Goal: Task Accomplishment & Management: Manage account settings

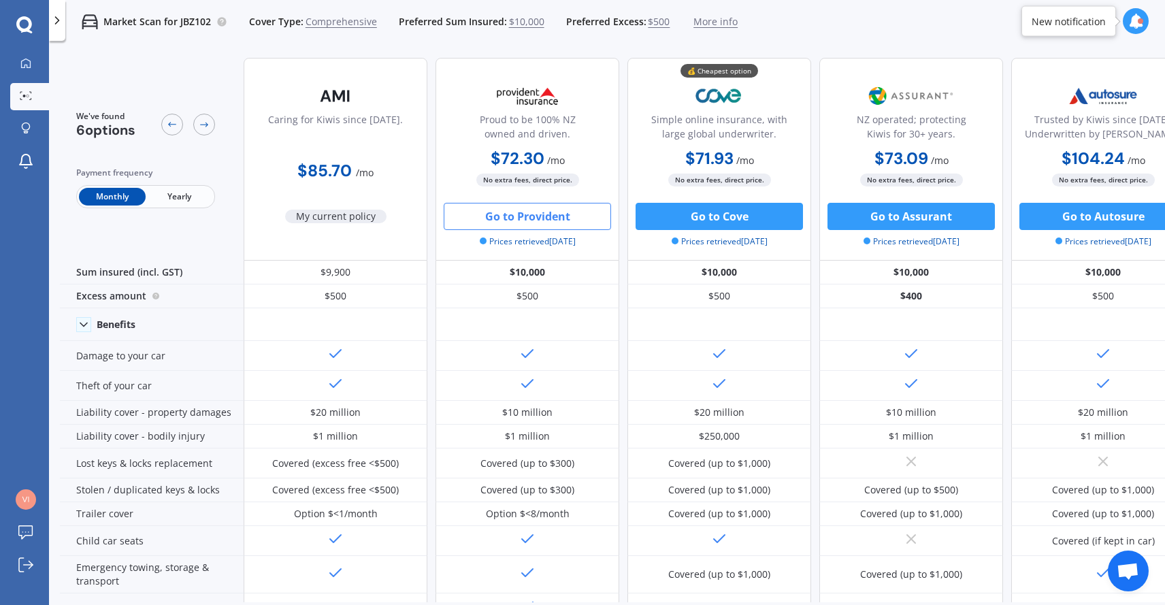
click at [54, 20] on icon at bounding box center [57, 21] width 14 height 14
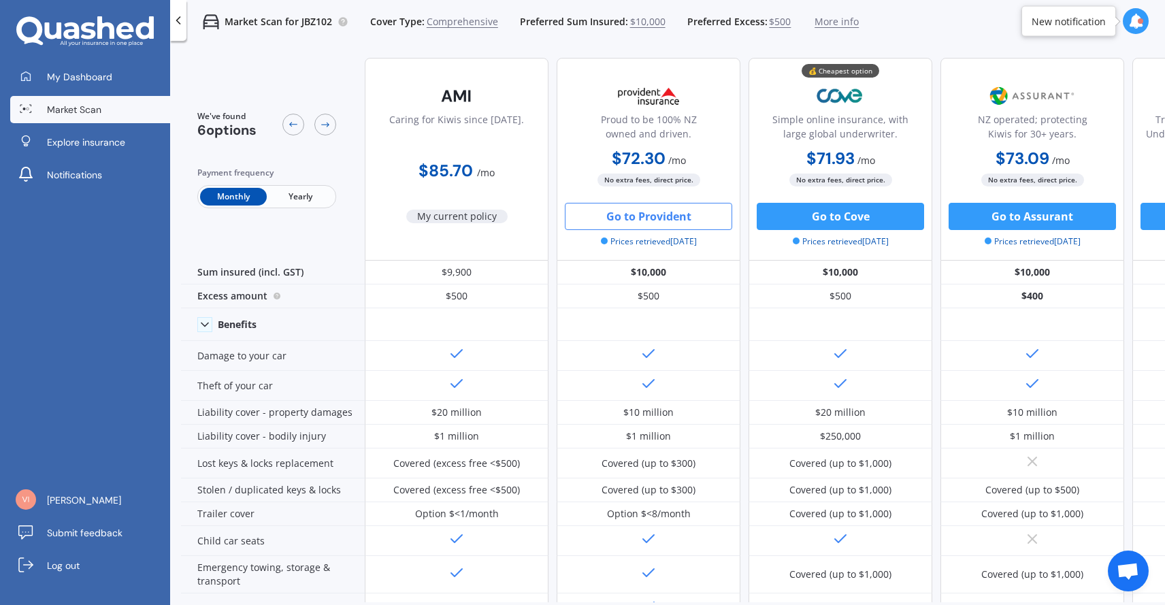
click at [178, 25] on icon at bounding box center [179, 21] width 14 height 14
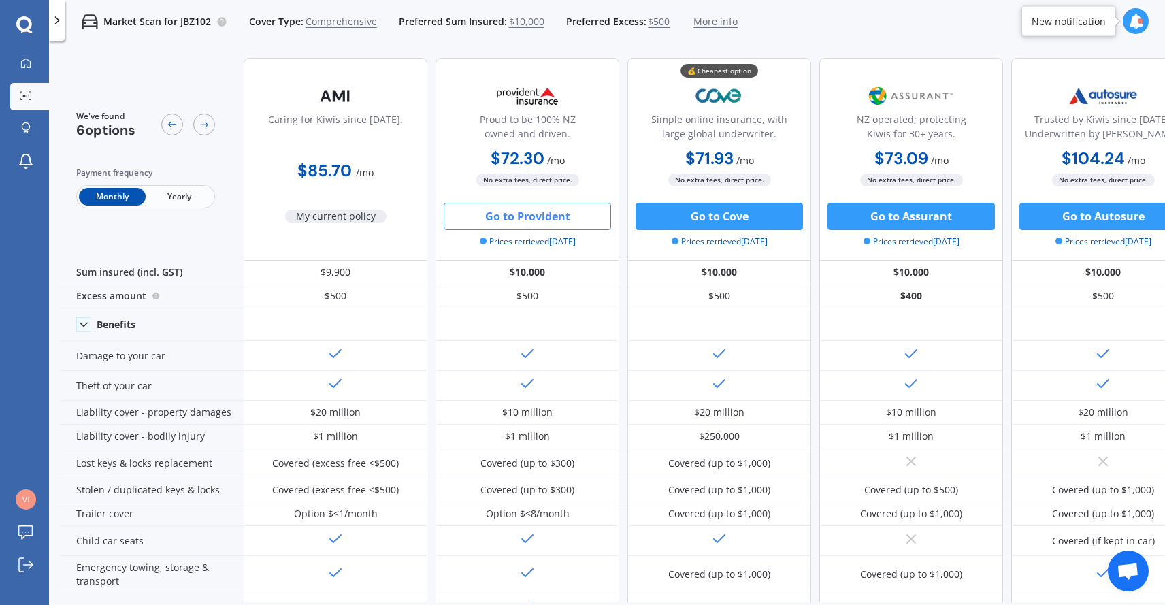
click at [53, 22] on icon at bounding box center [57, 21] width 14 height 14
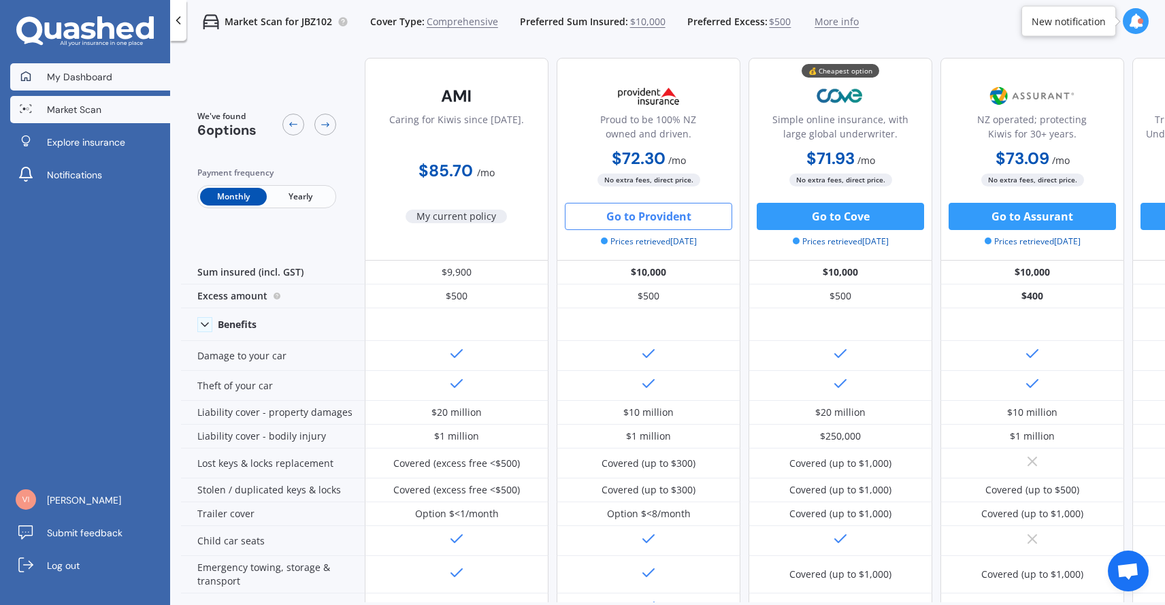
click at [110, 79] on span "My Dashboard" at bounding box center [79, 77] width 65 height 14
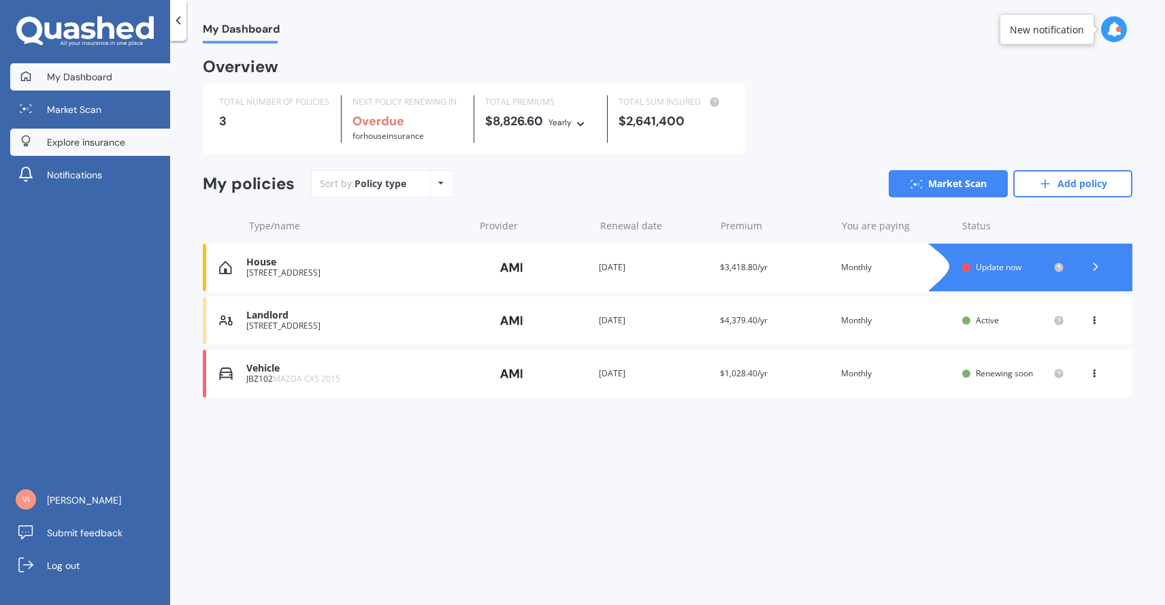
click at [98, 136] on span "Explore insurance" at bounding box center [86, 142] width 78 height 14
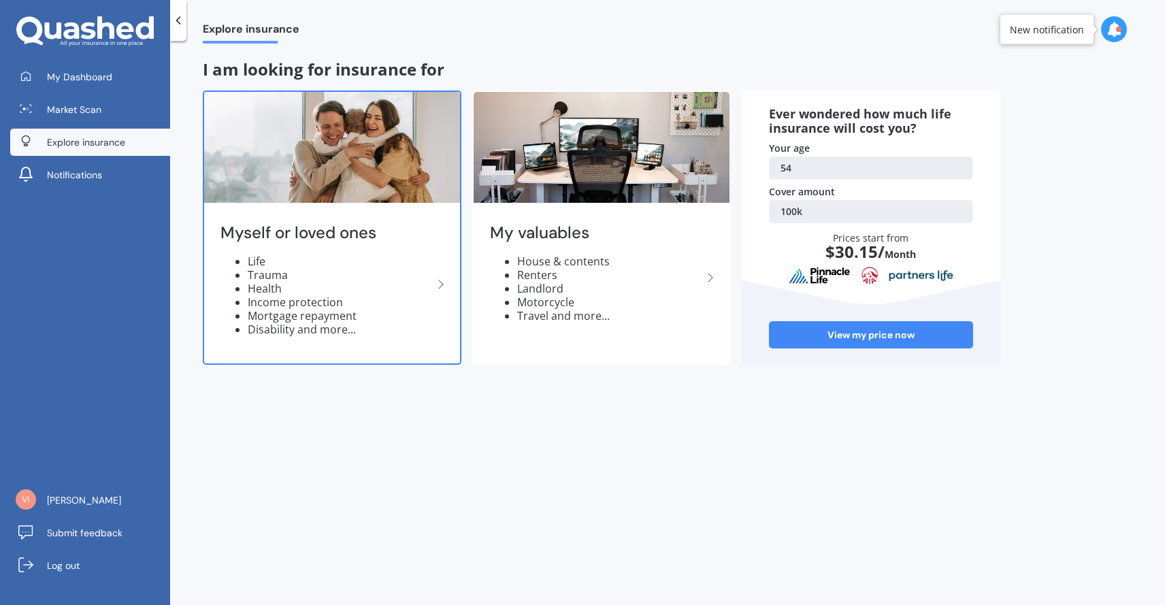
click at [334, 258] on li "Life" at bounding box center [340, 262] width 185 height 14
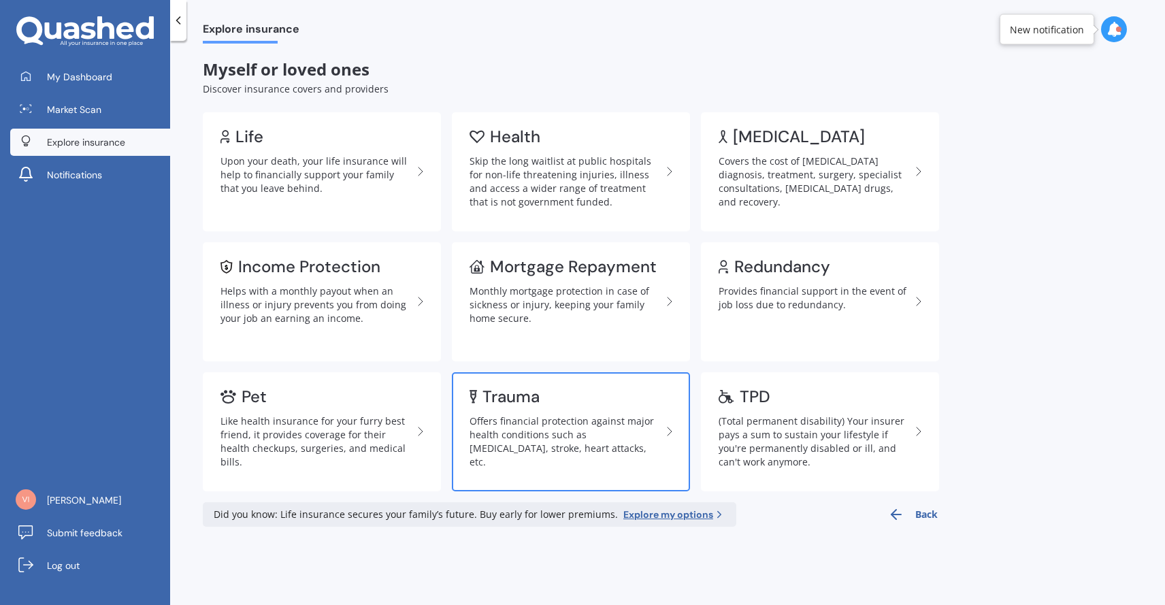
click at [549, 434] on div "Offers financial protection against major health conditions such as [MEDICAL_DA…" at bounding box center [566, 441] width 192 height 54
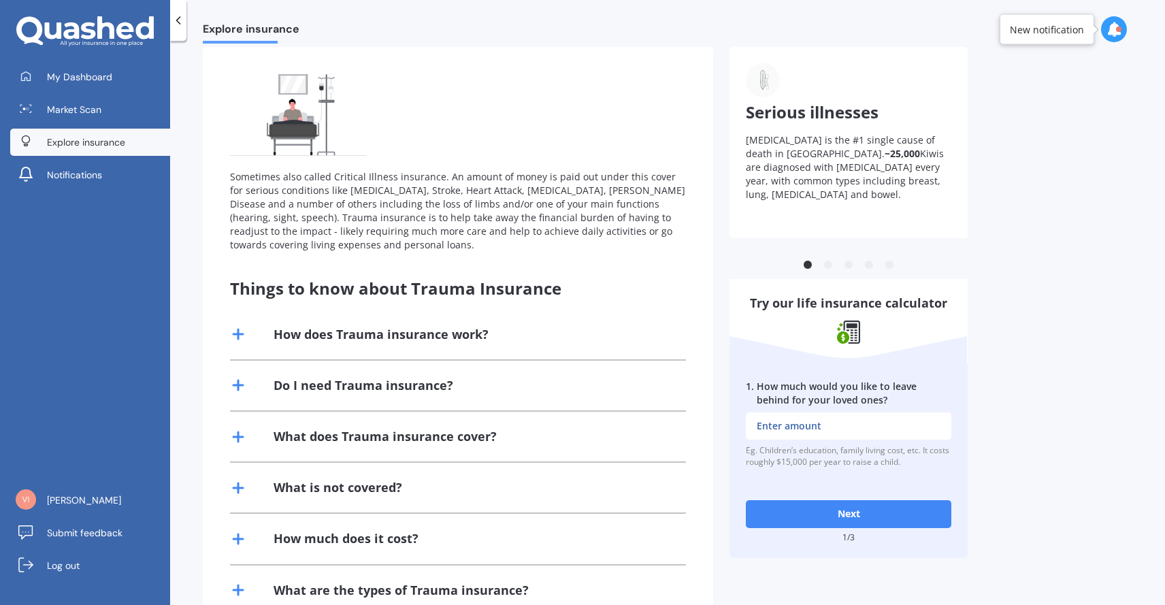
scroll to position [137, 0]
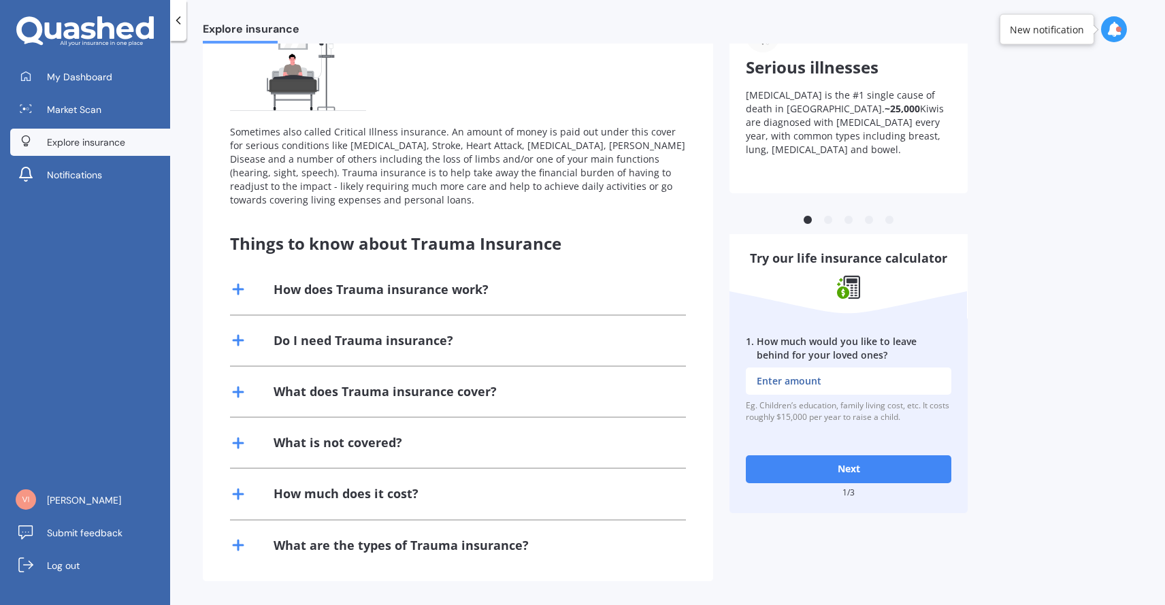
click at [177, 18] on icon at bounding box center [179, 21] width 14 height 14
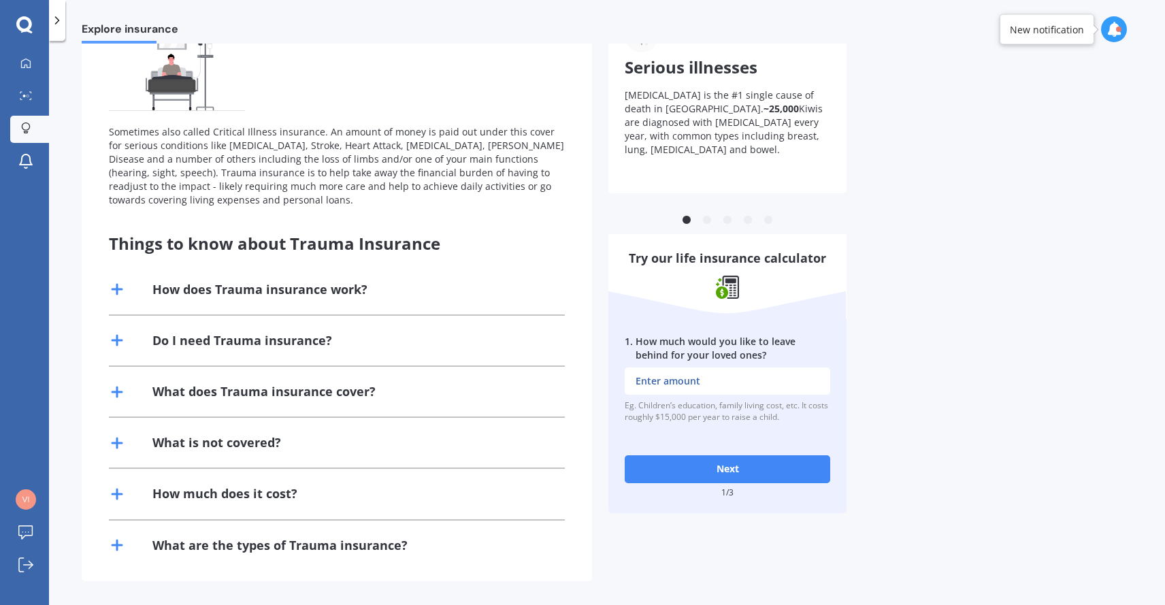
click at [60, 21] on icon at bounding box center [57, 21] width 14 height 14
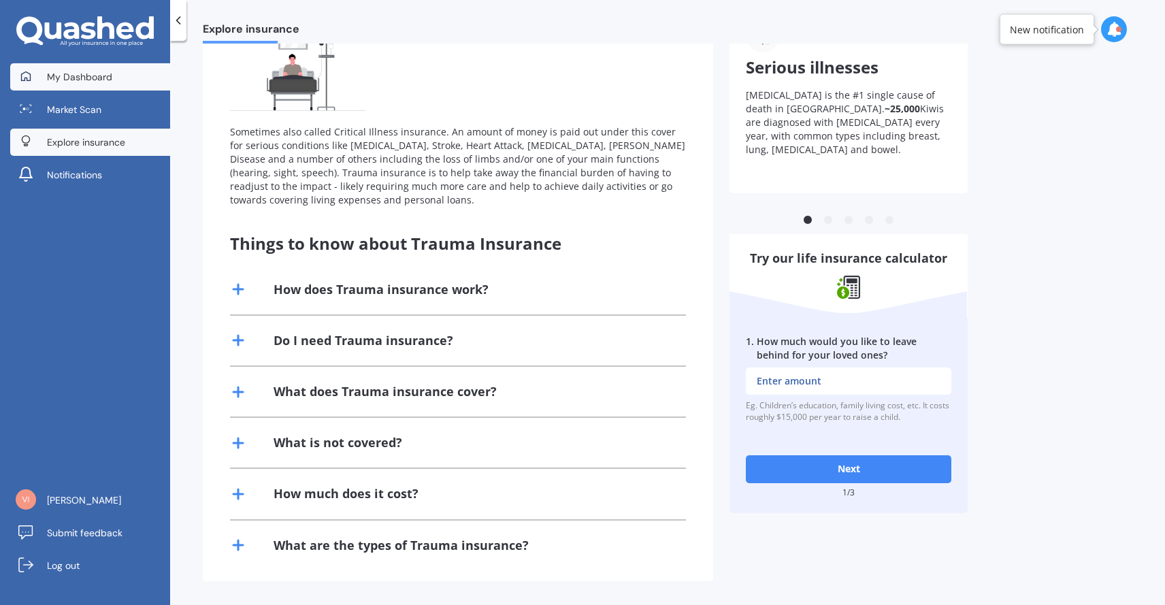
click at [88, 80] on span "My Dashboard" at bounding box center [79, 77] width 65 height 14
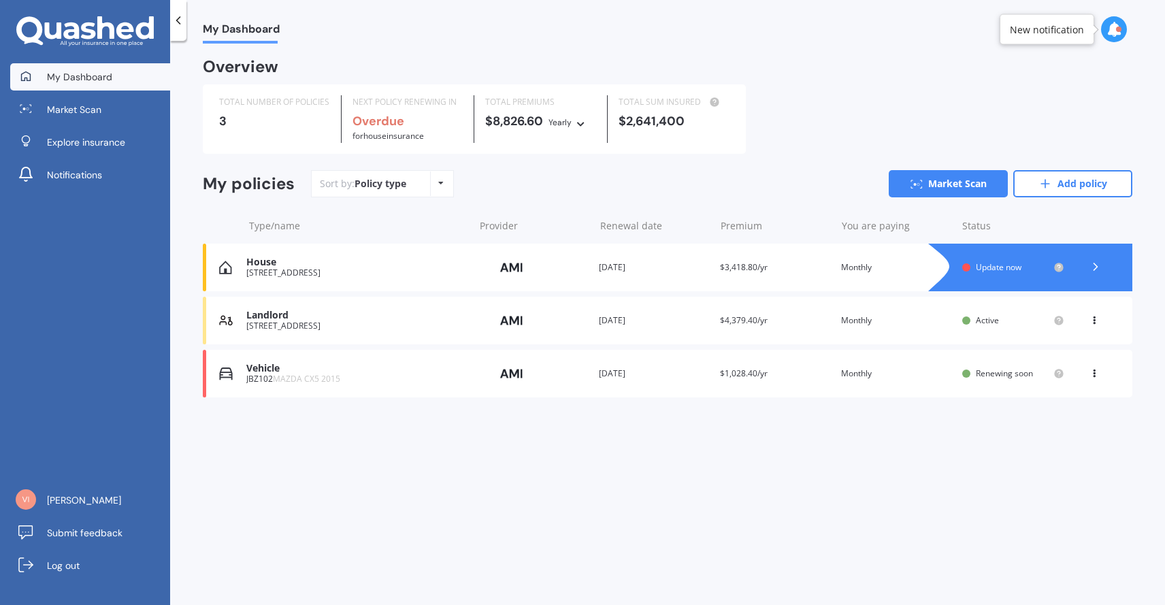
click at [114, 80] on link "My Dashboard" at bounding box center [90, 76] width 160 height 27
click at [72, 108] on span "Market Scan" at bounding box center [74, 110] width 54 height 14
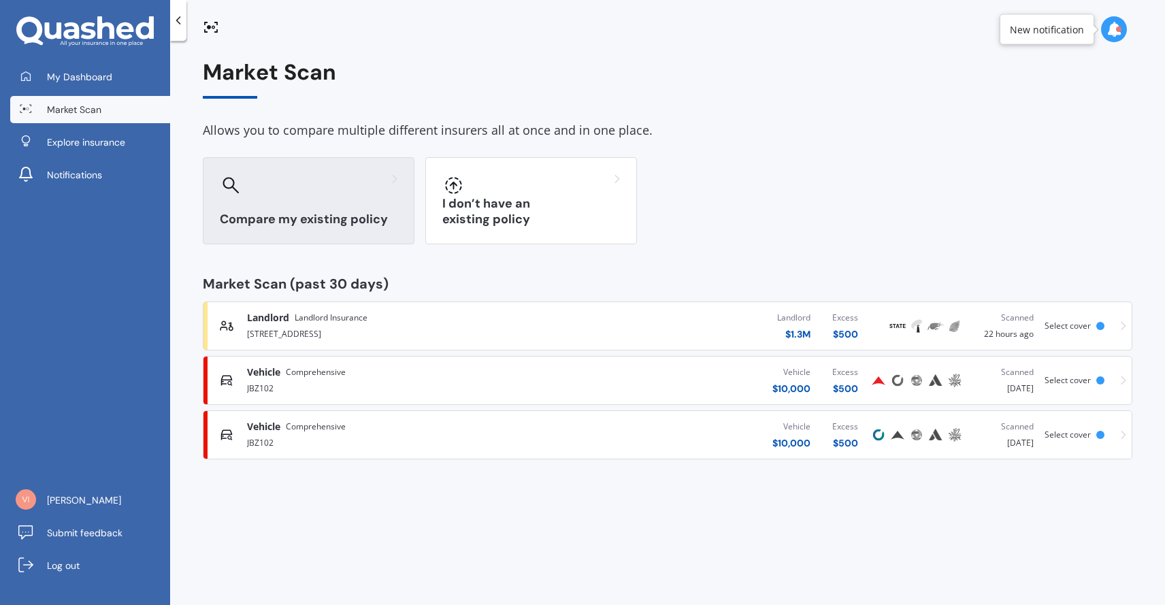
click at [359, 191] on div at bounding box center [309, 185] width 178 height 22
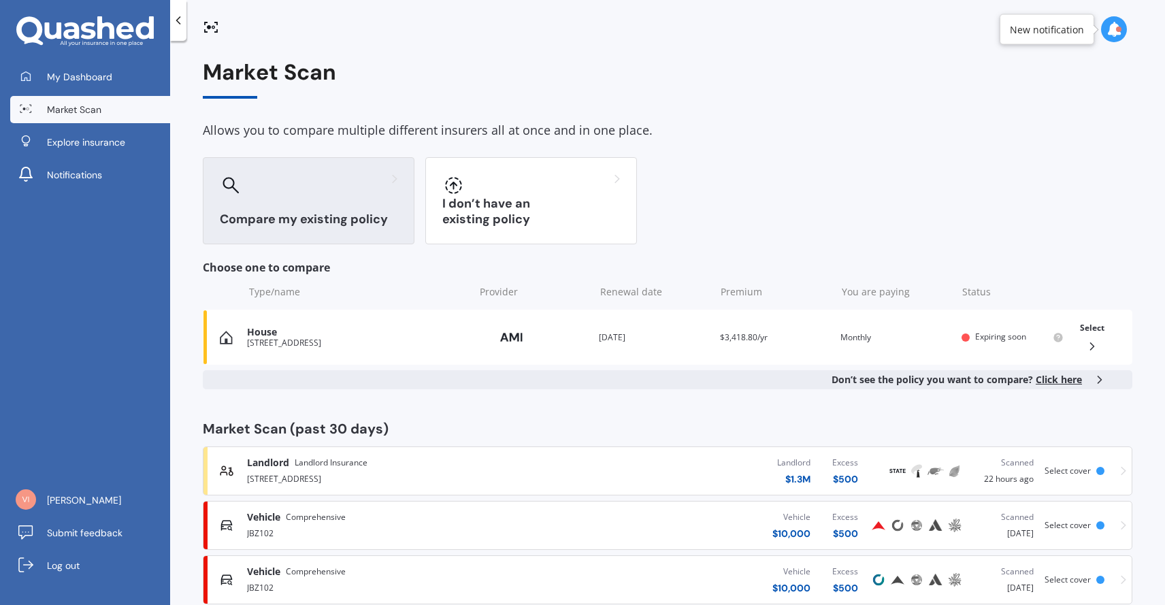
click at [359, 192] on div at bounding box center [309, 185] width 178 height 22
click at [88, 76] on span "My Dashboard" at bounding box center [79, 77] width 65 height 14
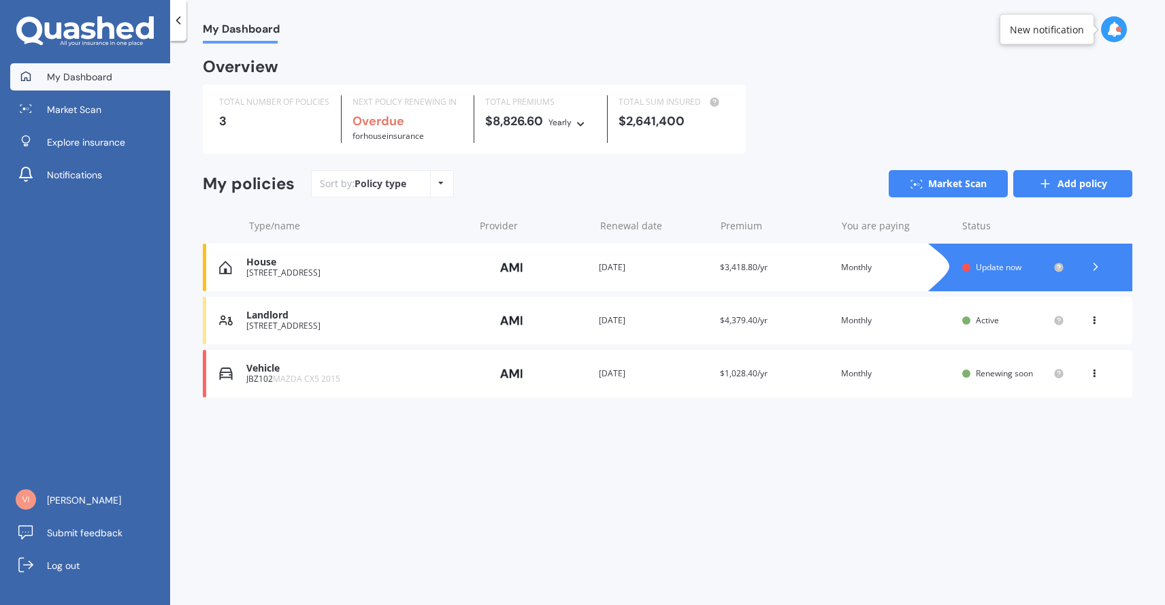
click at [1062, 185] on link "Add policy" at bounding box center [1072, 183] width 119 height 27
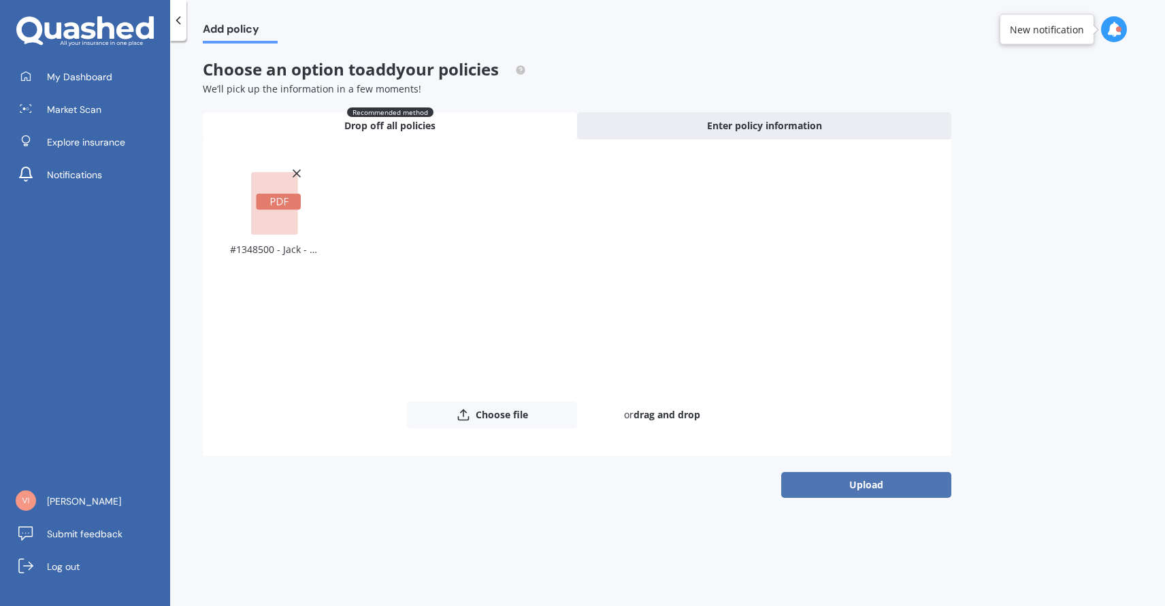
click at [851, 485] on button "Upload" at bounding box center [866, 485] width 170 height 26
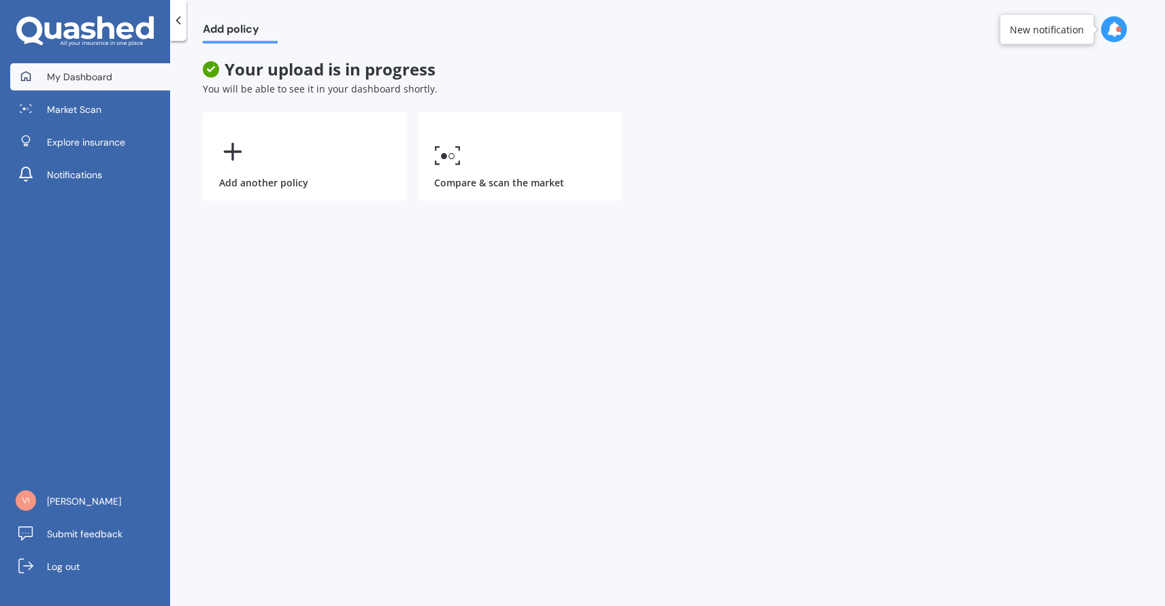
click at [116, 71] on link "My Dashboard" at bounding box center [90, 76] width 160 height 27
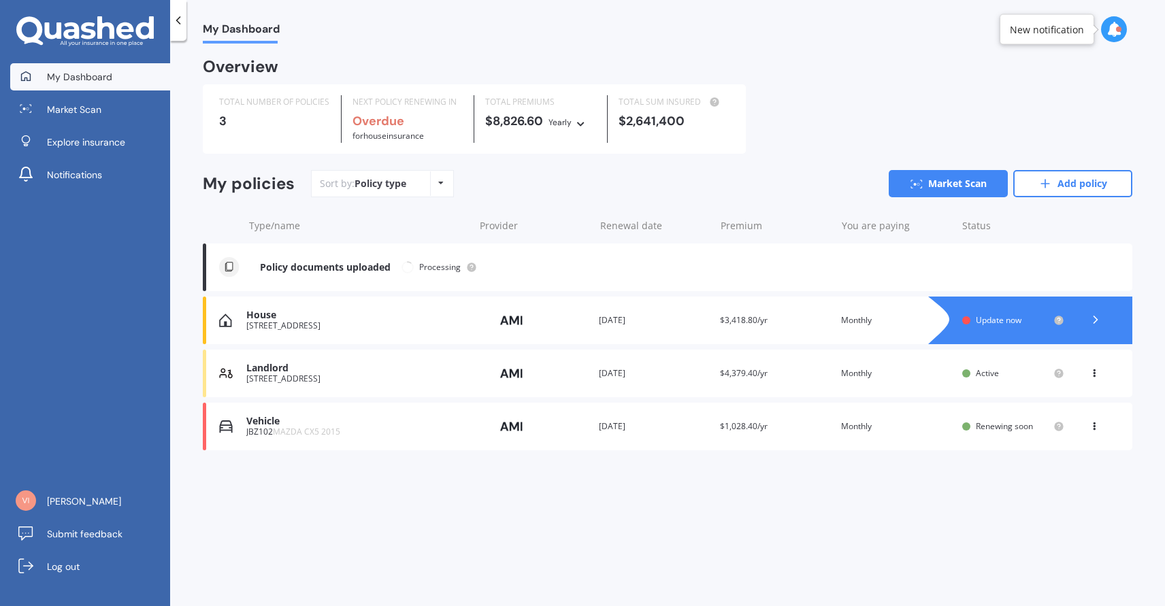
click at [349, 270] on div "Policy documents uploaded" at bounding box center [325, 268] width 131 height 12
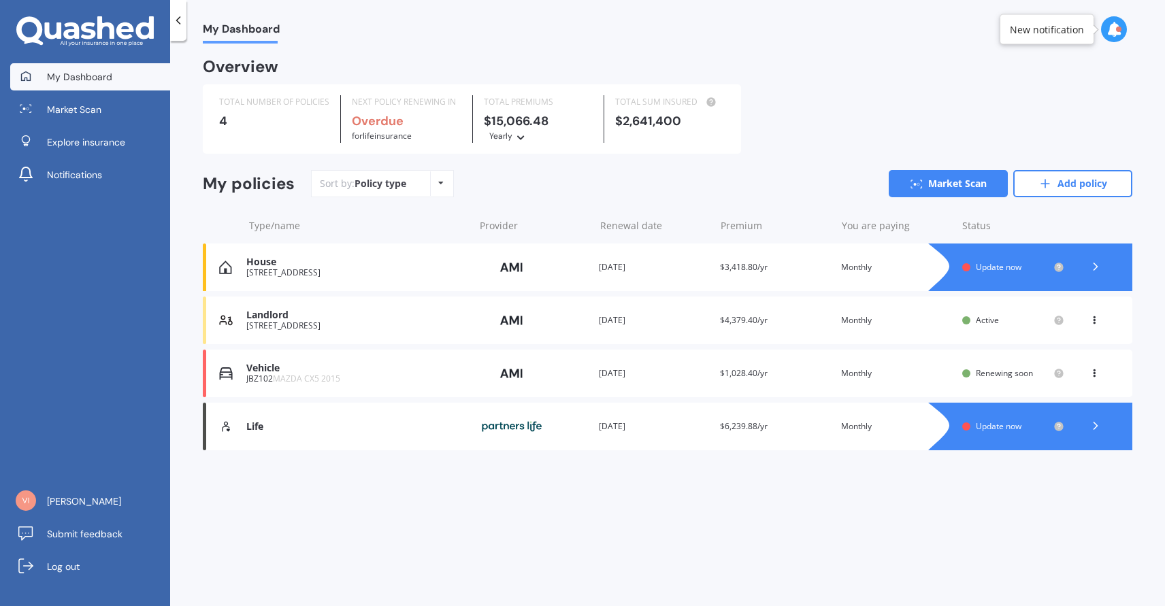
click at [327, 421] on div "Life Provider Renewal date [DATE] Premium $6,239.88/yr You are paying Monthly S…" at bounding box center [668, 427] width 930 height 48
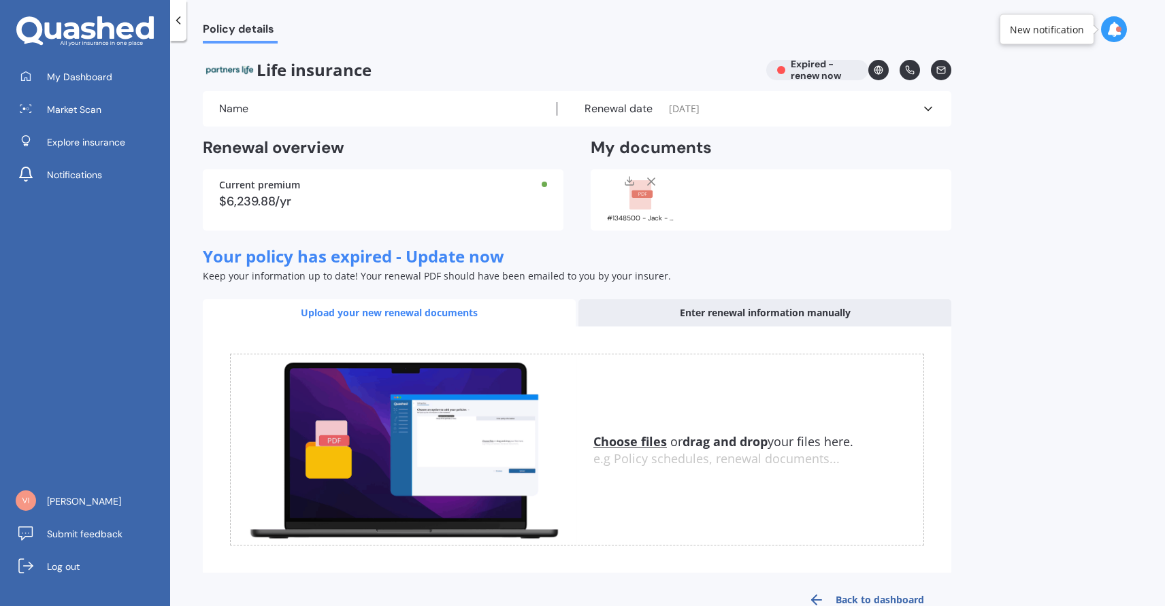
click at [383, 111] on div "Name" at bounding box center [388, 109] width 338 height 14
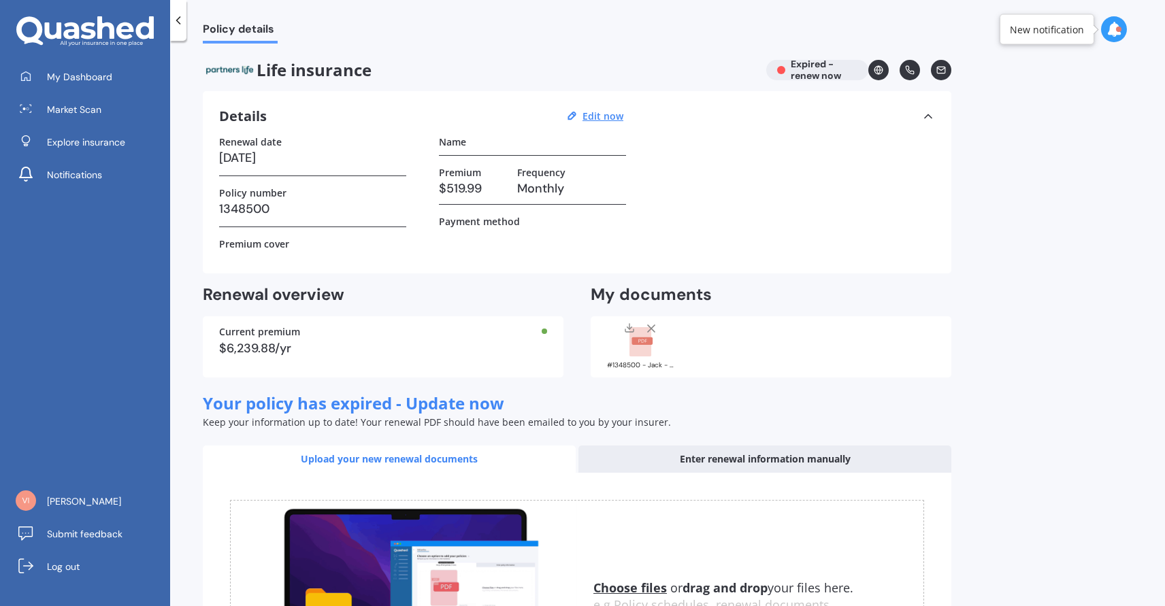
click at [652, 325] on icon at bounding box center [651, 329] width 14 height 14
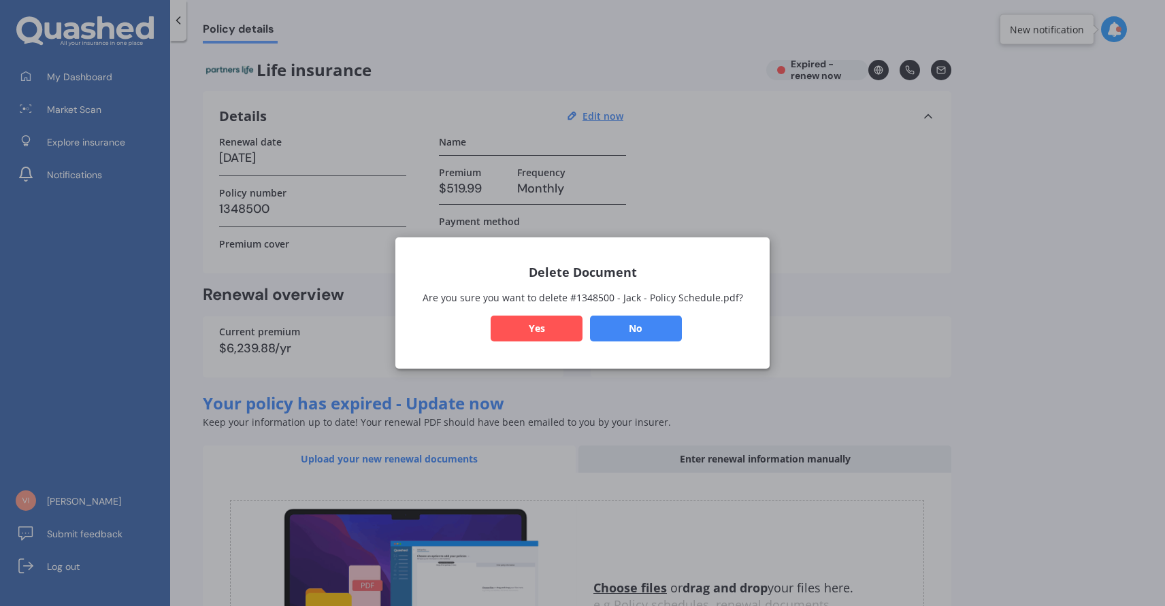
click at [553, 325] on button "Yes" at bounding box center [537, 329] width 92 height 26
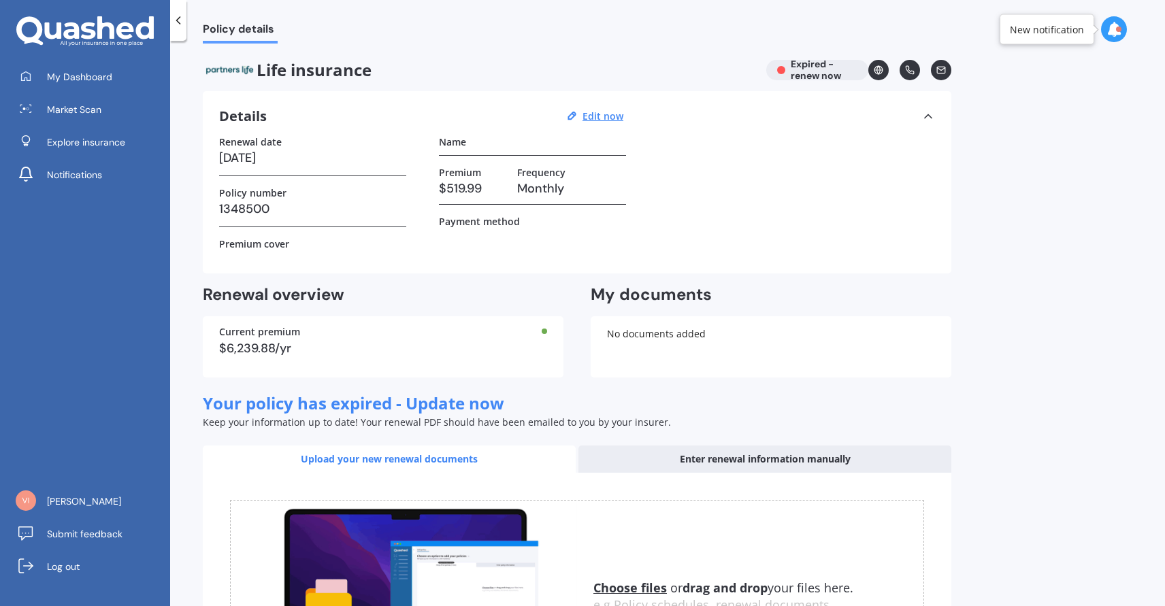
click at [180, 20] on icon at bounding box center [179, 21] width 14 height 14
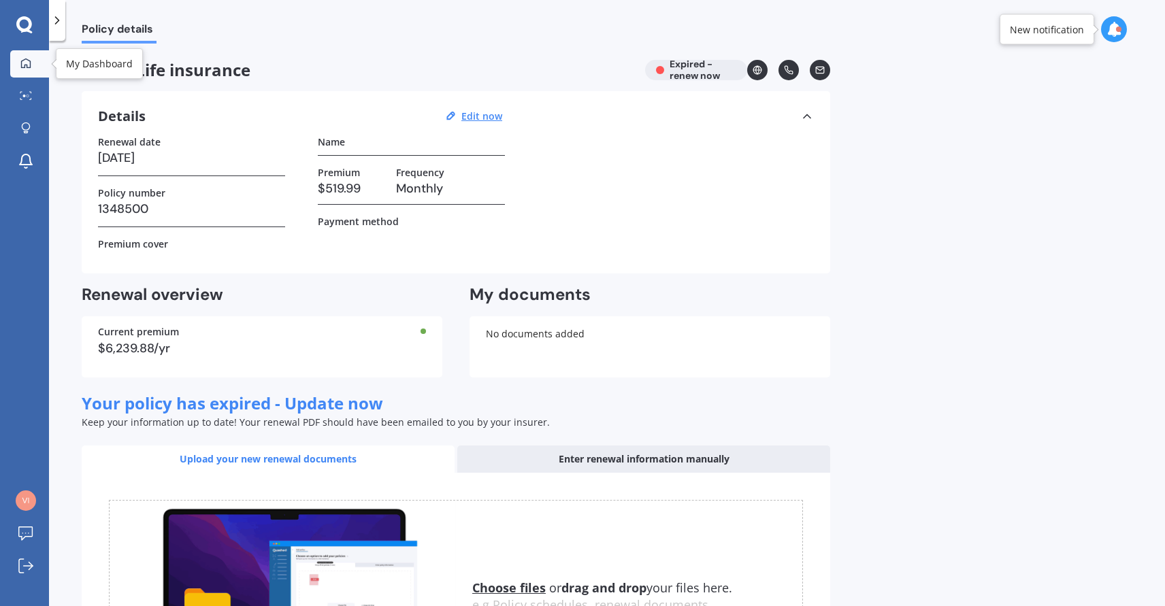
click at [27, 58] on icon at bounding box center [25, 63] width 11 height 11
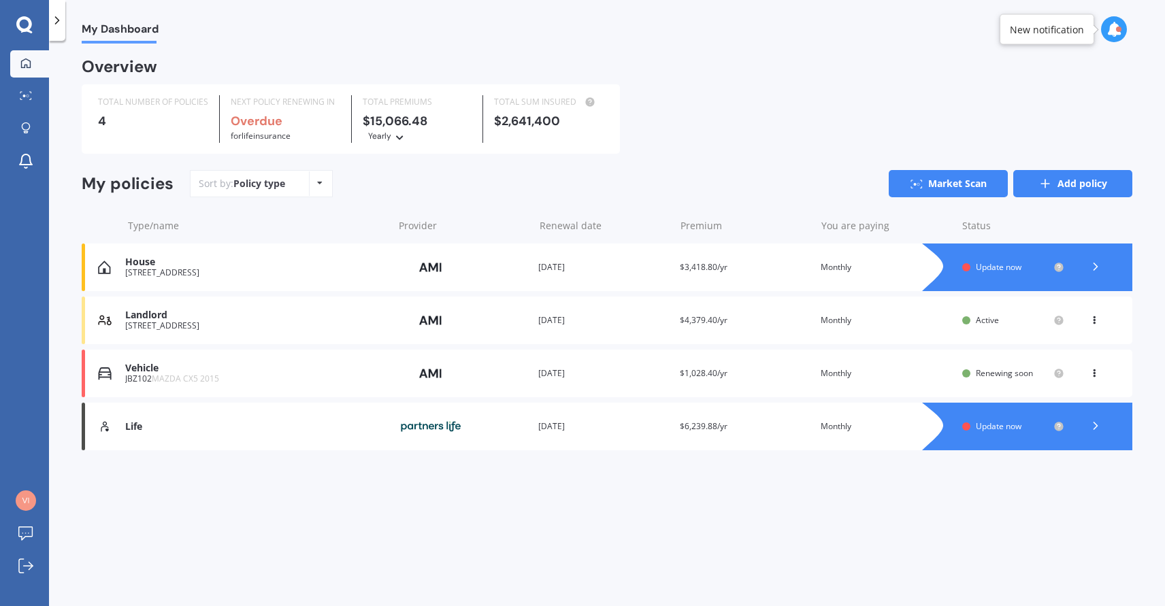
click at [1071, 182] on link "Add policy" at bounding box center [1072, 183] width 119 height 27
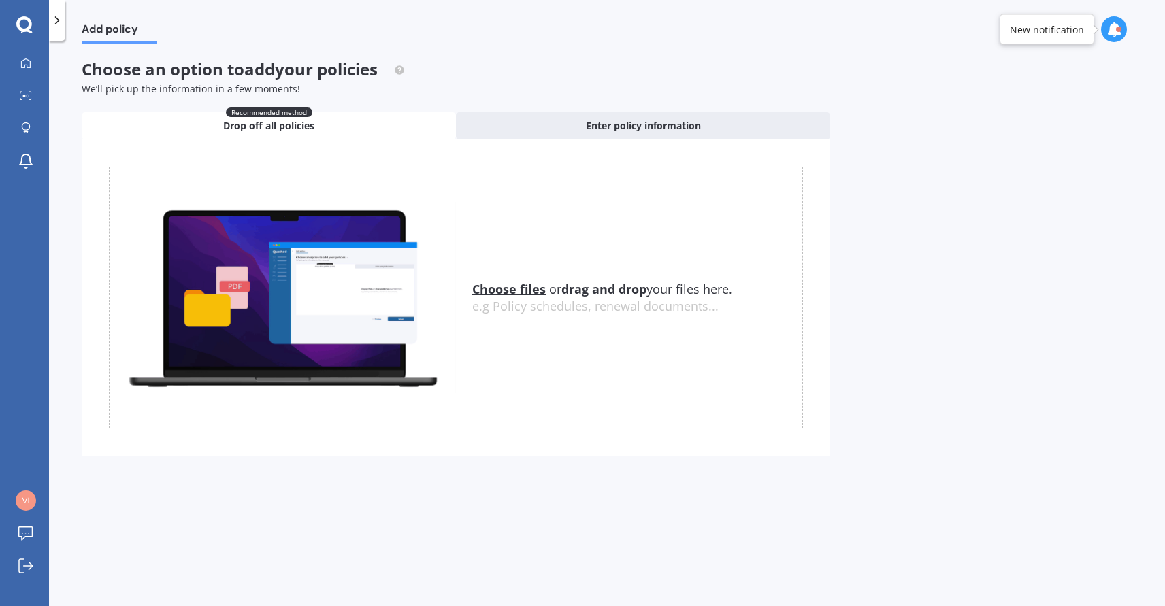
click at [519, 290] on u "Choose files" at bounding box center [509, 289] width 74 height 16
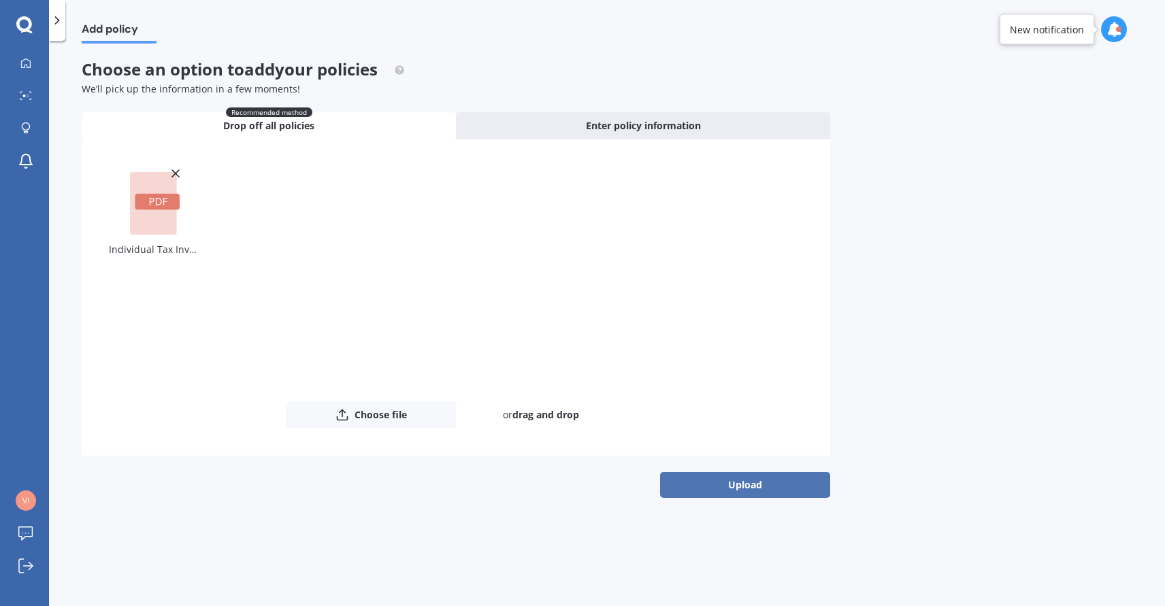
click at [723, 482] on button "Upload" at bounding box center [745, 485] width 170 height 26
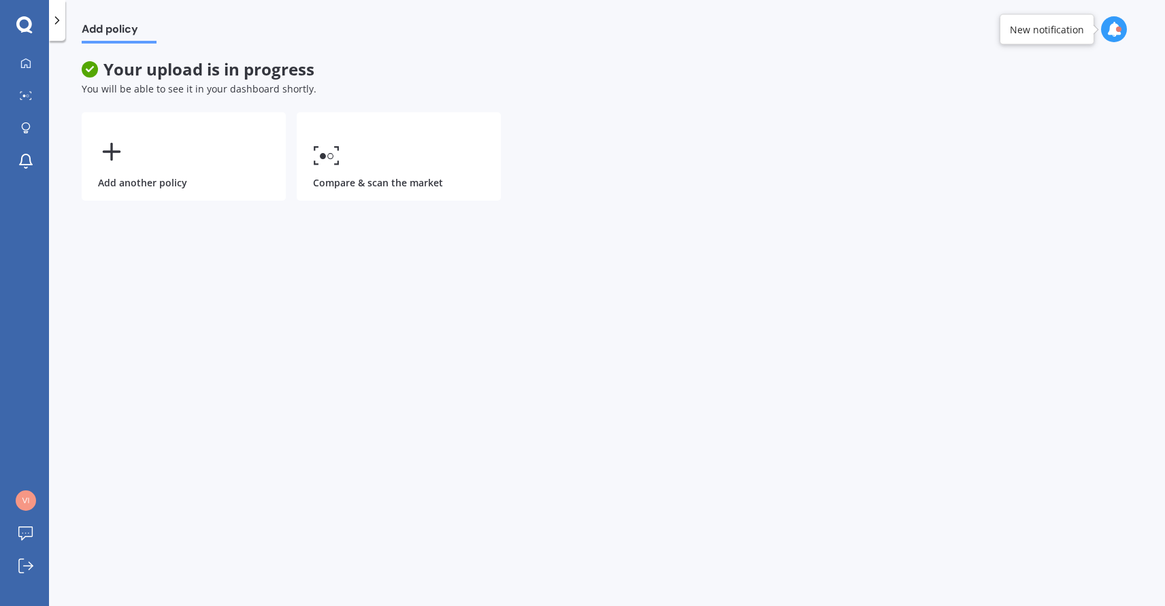
click at [55, 21] on icon at bounding box center [57, 21] width 14 height 14
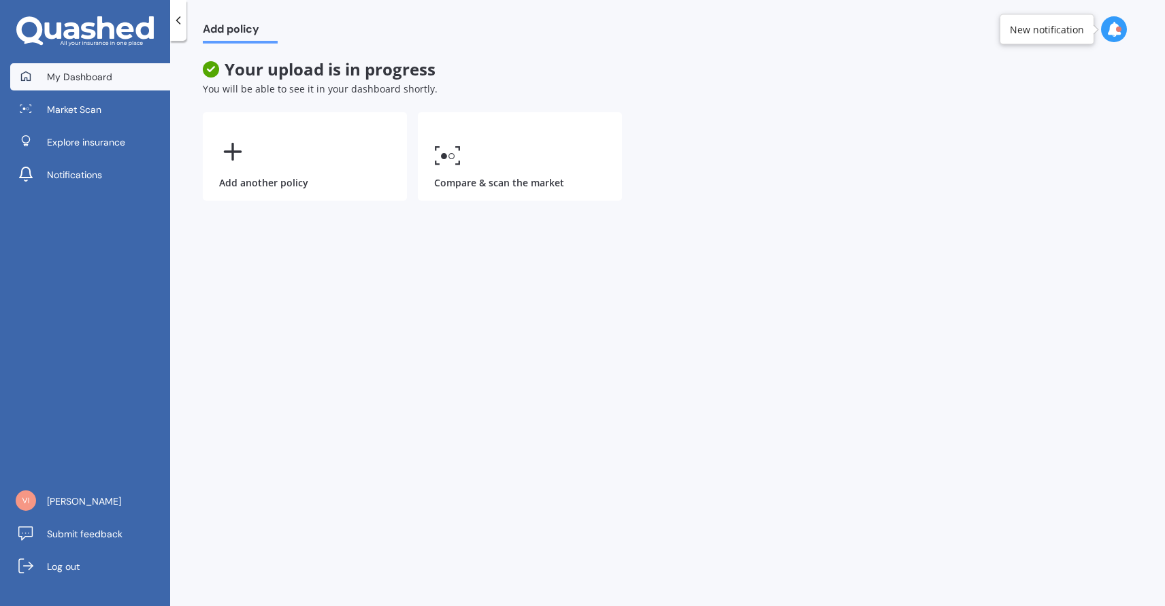
click at [112, 75] on link "My Dashboard" at bounding box center [90, 76] width 160 height 27
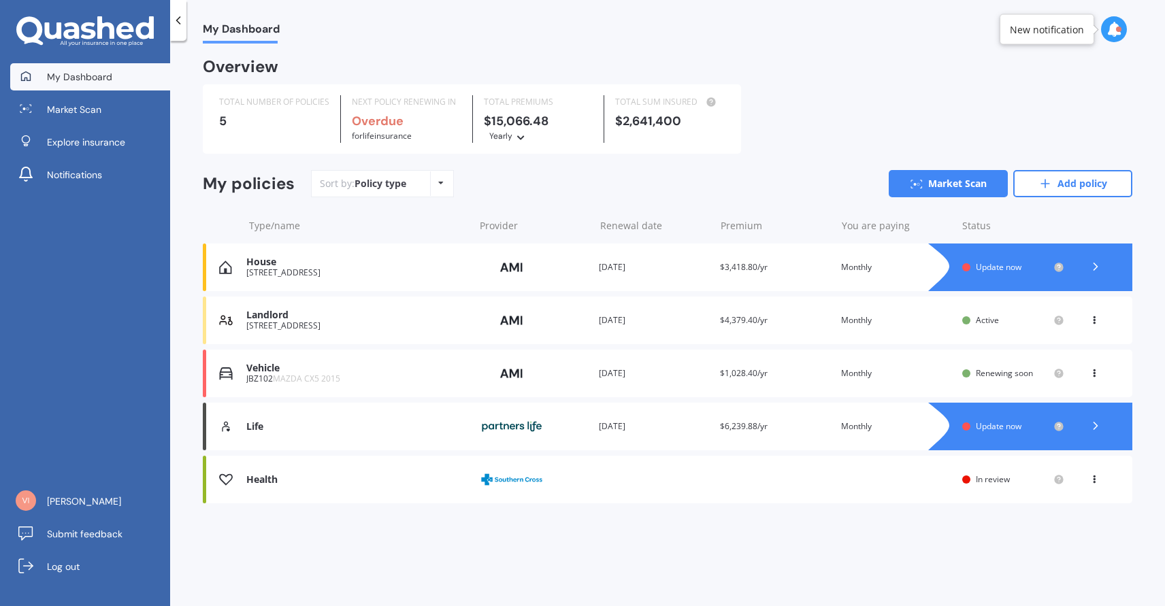
click at [298, 464] on div "Health Provider Renewal date Premium You are paying Status In review View optio…" at bounding box center [668, 480] width 930 height 48
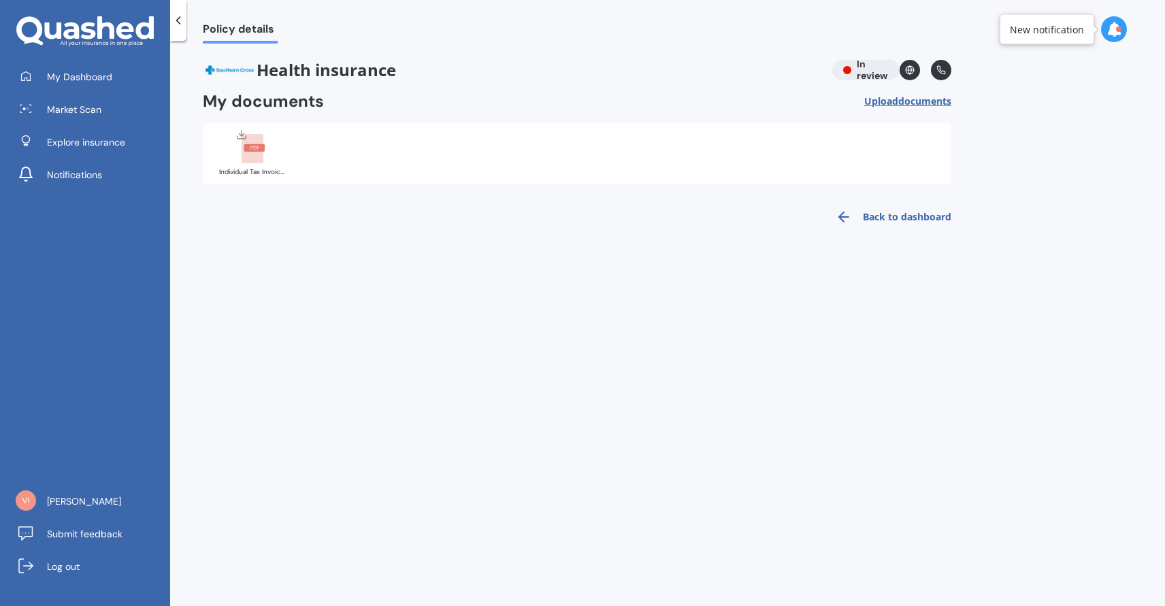
click at [176, 18] on icon at bounding box center [179, 21] width 14 height 14
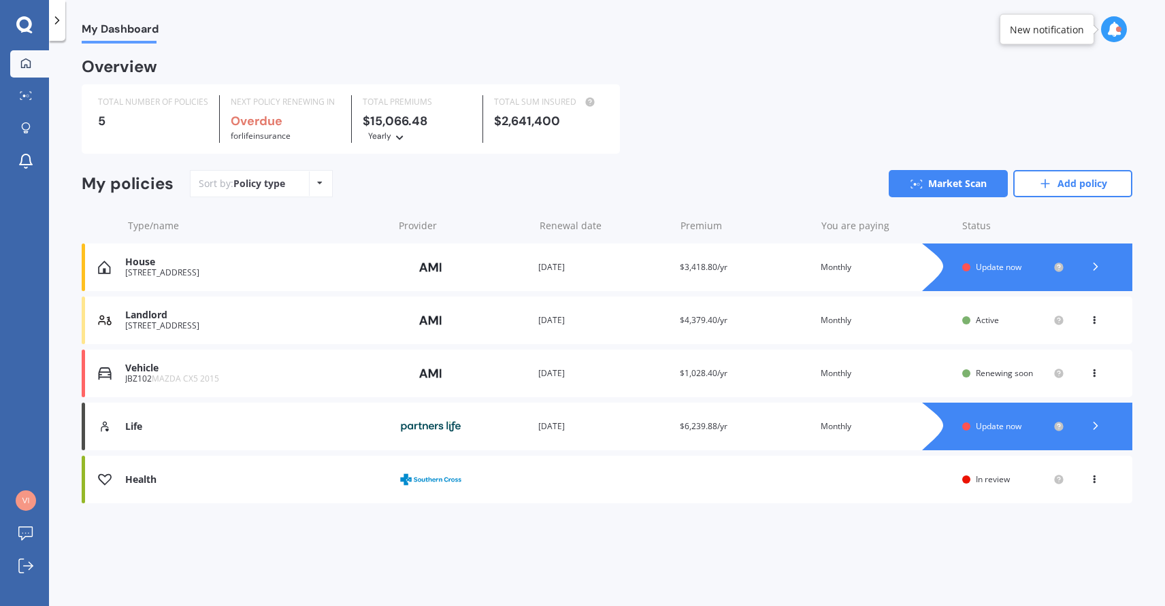
click at [1096, 476] on icon at bounding box center [1095, 477] width 10 height 8
click at [938, 535] on div "Overview TOTAL NUMBER OF POLICIES 5 NEXT POLICY RENEWING IN Overdue for Life in…" at bounding box center [607, 298] width 1051 height 476
click at [630, 429] on div "Renewal date [DATE]" at bounding box center [603, 427] width 131 height 14
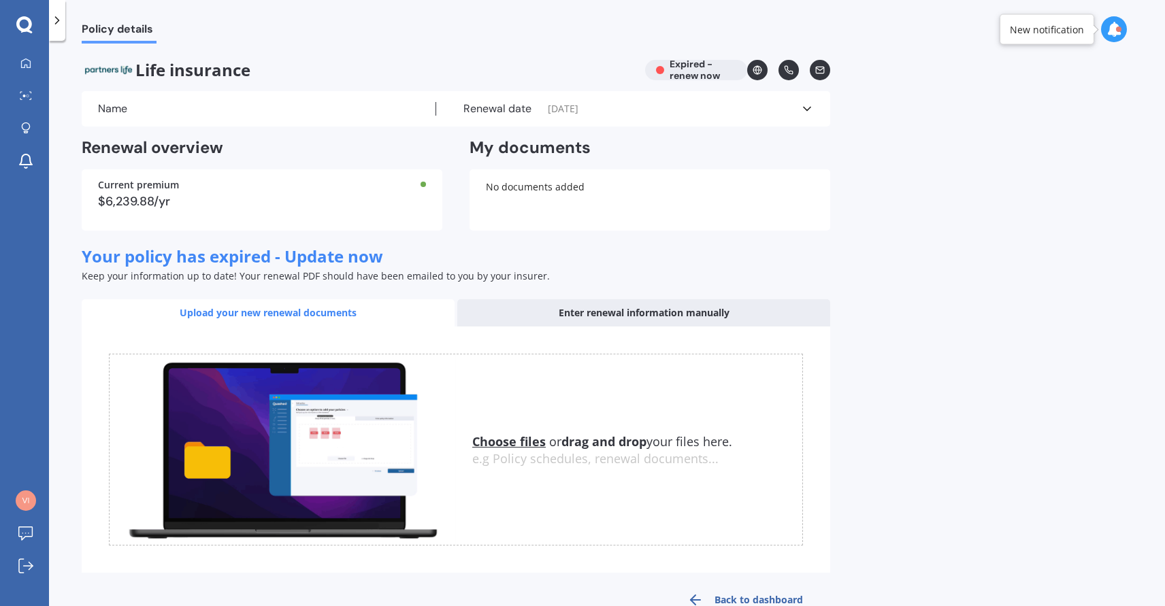
click at [804, 110] on icon at bounding box center [807, 109] width 14 height 14
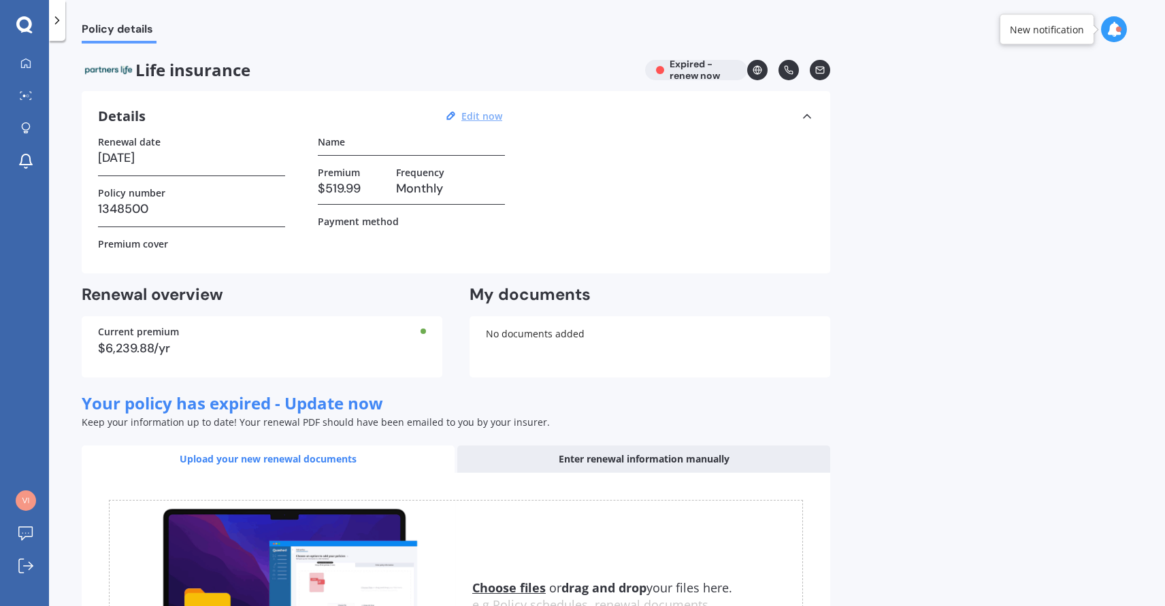
click at [489, 118] on u "Edit now" at bounding box center [481, 116] width 41 height 13
select select "05"
select select "02"
select select "2021"
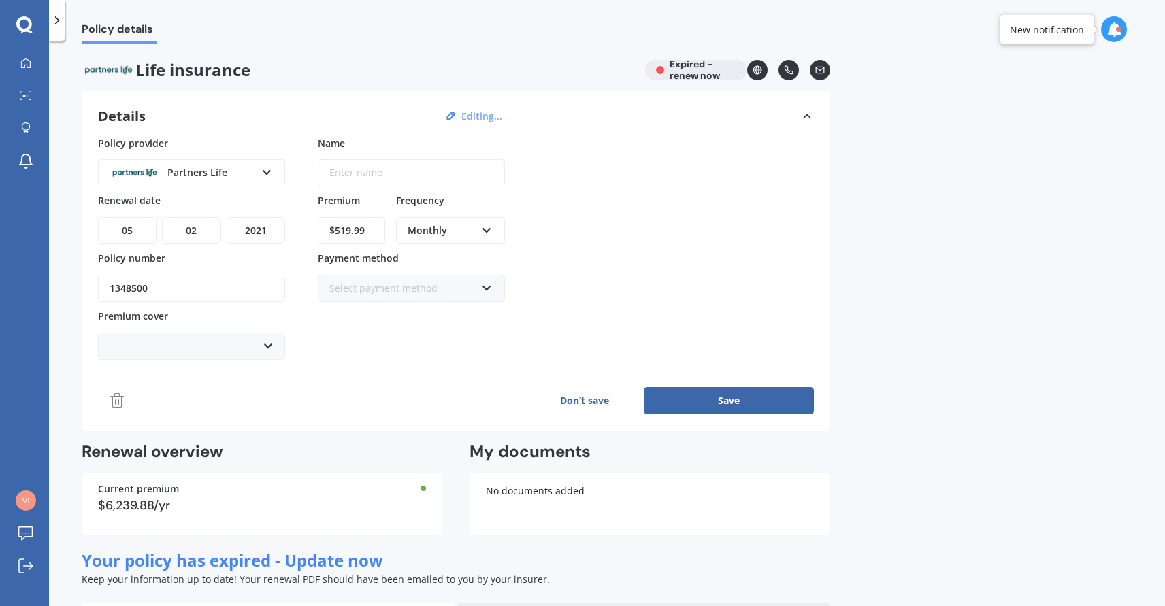
drag, startPoint x: 373, startPoint y: 229, endPoint x: 333, endPoint y: 228, distance: 40.2
click at [333, 228] on input "$519.99" at bounding box center [351, 230] width 67 height 27
drag, startPoint x: 379, startPoint y: 227, endPoint x: 353, endPoint y: 229, distance: 25.9
click at [353, 229] on input "$158.00" at bounding box center [351, 230] width 67 height 27
type input "$158.32"
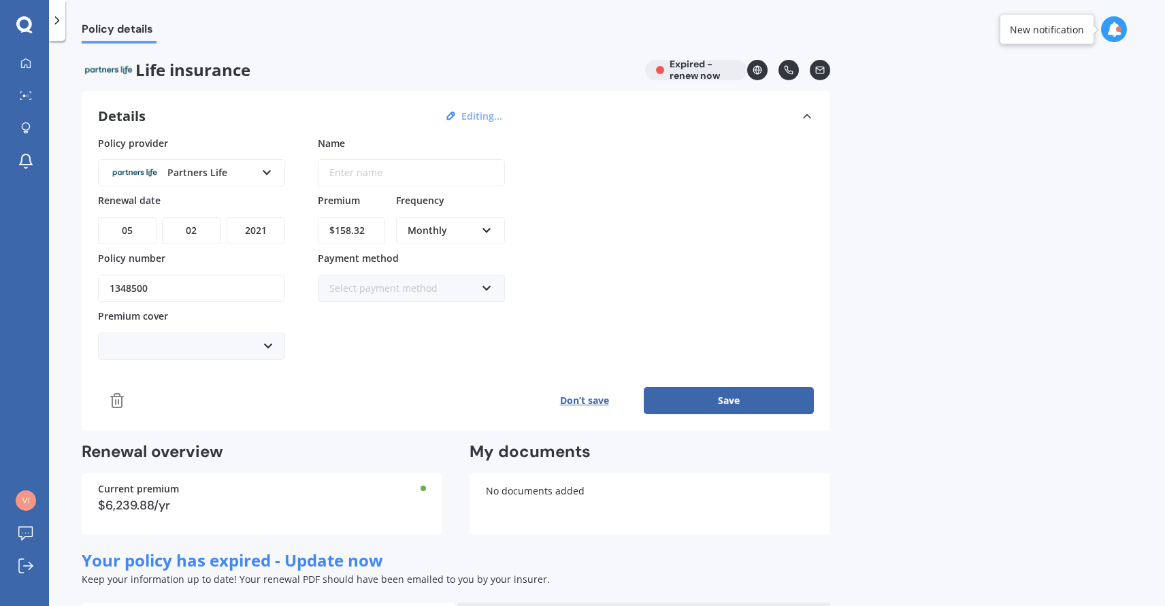
click at [380, 172] on div "Enter name" at bounding box center [356, 173] width 75 height 26
type input "G"
type input "T"
type input "[PERSON_NAME]"
click at [587, 216] on div "Policy provider Partners Life AA AIA AMP ANZ ASB Asteron Life BNZ Chubb Cigna C…" at bounding box center [456, 248] width 716 height 224
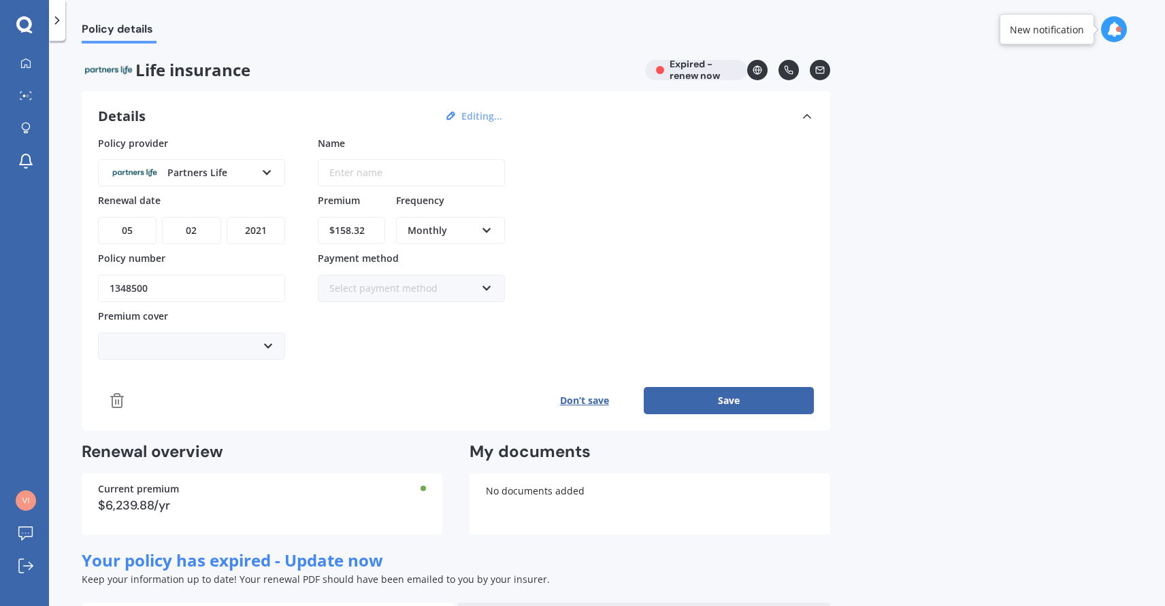
click at [248, 225] on select "YYYY 2027 2026 2025 2024 2023 2022 2021 2020 2019 2018 2017 2016 2015 2014 2013…" at bounding box center [256, 230] width 59 height 27
select select "2025"
click at [227, 217] on select "YYYY 2027 2026 2025 2024 2023 2022 2021 2020 2019 2018 2017 2016 2015 2014 2013…" at bounding box center [256, 230] width 59 height 27
click at [263, 347] on icon at bounding box center [268, 346] width 12 height 15
click at [262, 347] on icon at bounding box center [268, 346] width 12 height 15
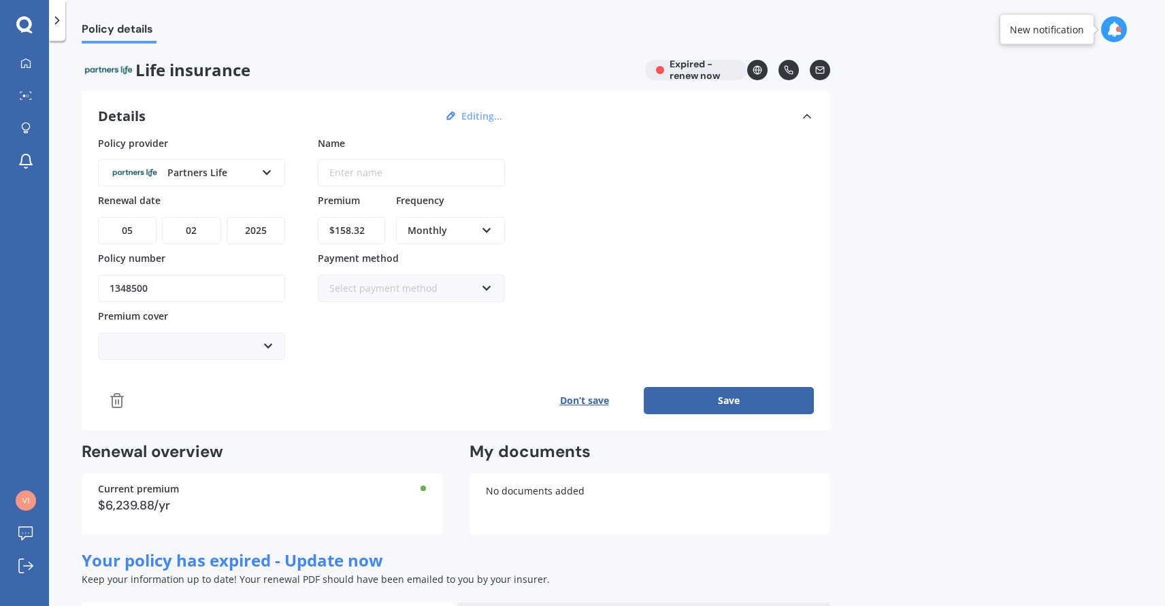
click at [265, 347] on icon at bounding box center [268, 346] width 12 height 15
click at [483, 287] on icon at bounding box center [487, 286] width 12 height 10
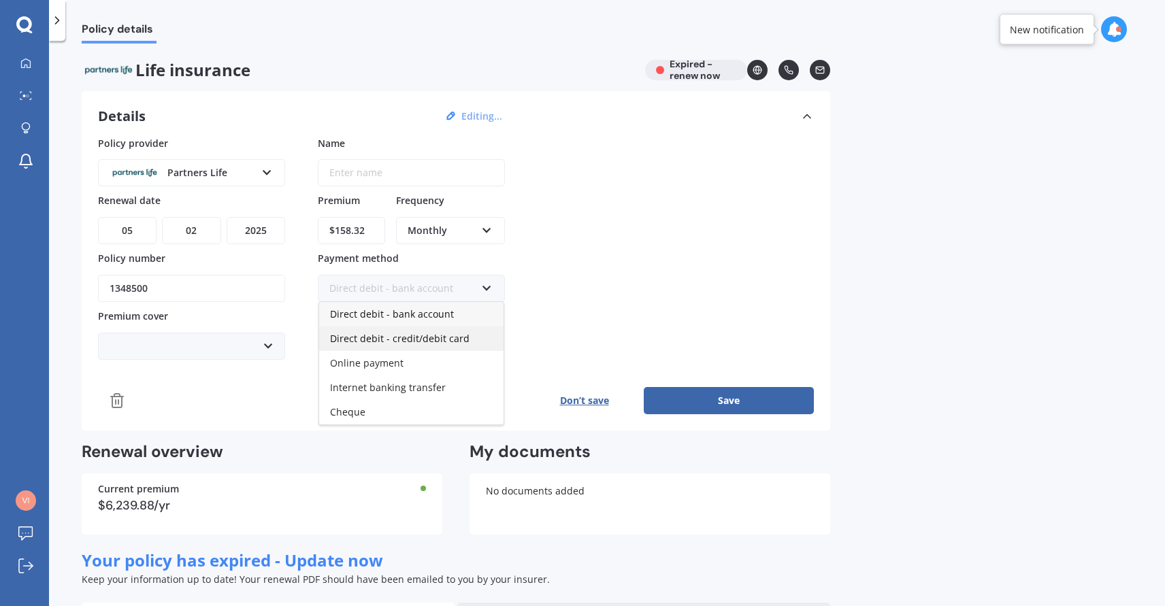
click at [435, 338] on span "Direct debit - credit/debit card" at bounding box center [400, 338] width 140 height 13
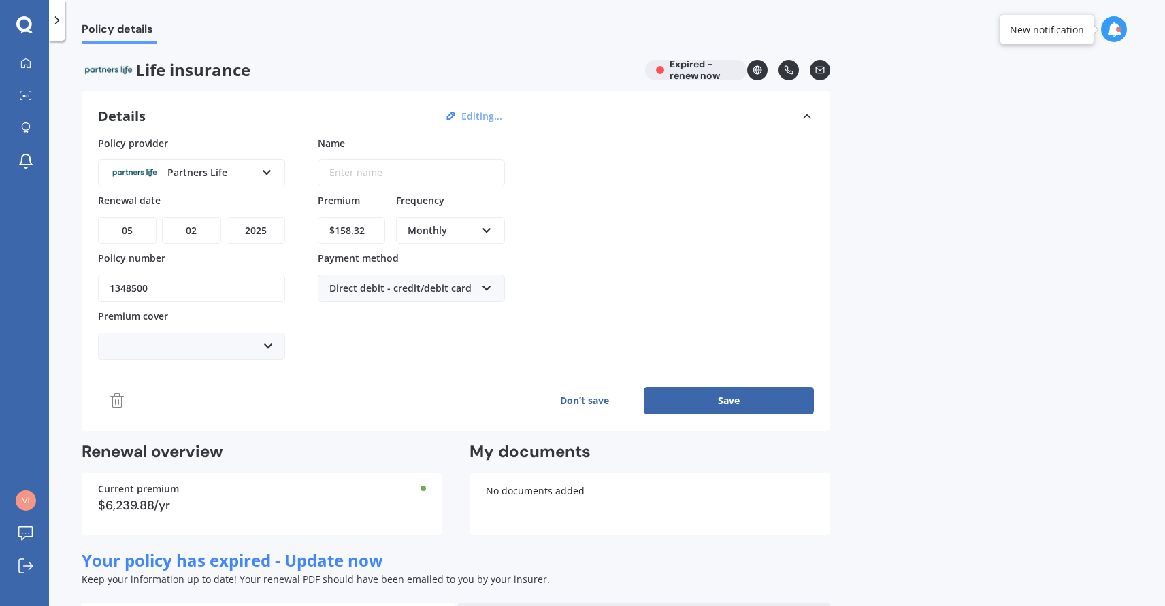
click at [263, 341] on icon at bounding box center [268, 346] width 12 height 15
click at [726, 400] on button "Save" at bounding box center [729, 400] width 170 height 27
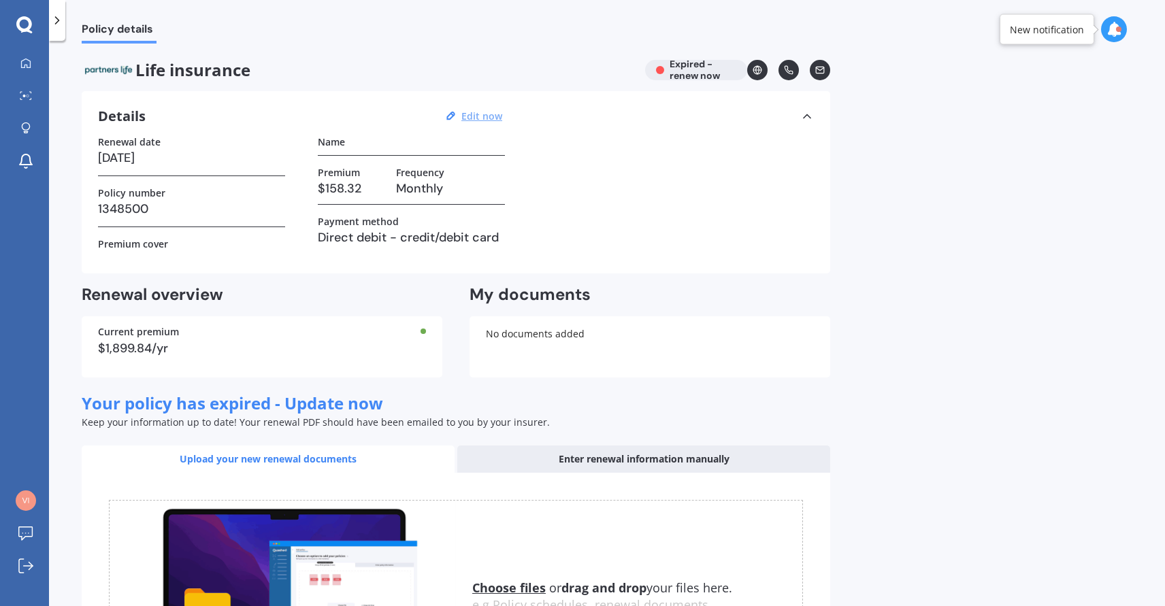
click at [370, 340] on div "Current premium $1,899.84/yr" at bounding box center [262, 346] width 361 height 61
click at [490, 116] on u "Edit now" at bounding box center [481, 116] width 41 height 13
select select "05"
select select "02"
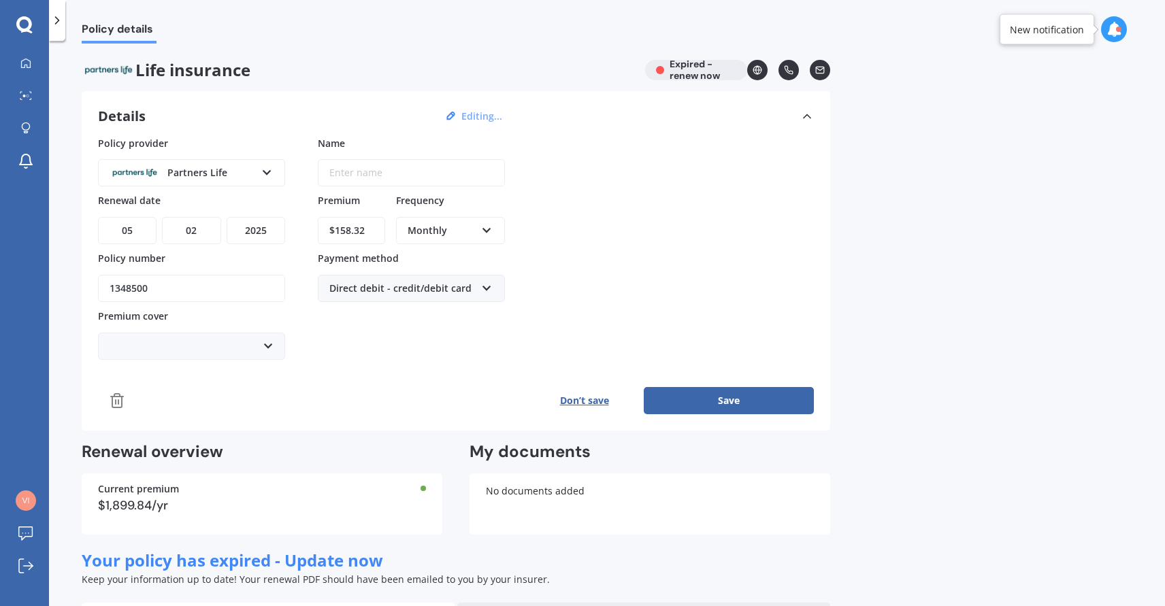
click at [260, 229] on select "YYYY 2027 2026 2025 2024 2023 2022 2021 2020 2019 2018 2017 2016 2015 2014 2013…" at bounding box center [256, 230] width 59 height 27
select select "2026"
click at [227, 217] on select "YYYY 2027 2026 2025 2024 2023 2022 2021 2020 2019 2018 2017 2016 2015 2014 2013…" at bounding box center [256, 230] width 59 height 27
click at [740, 392] on button "Save" at bounding box center [729, 400] width 170 height 27
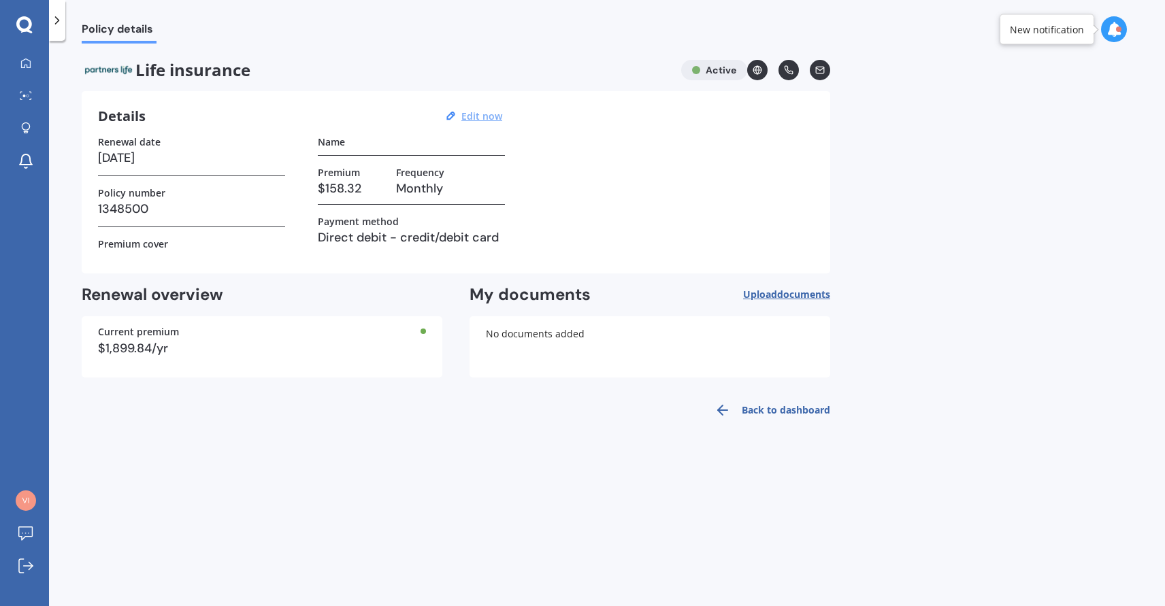
click at [776, 413] on link "Back to dashboard" at bounding box center [768, 410] width 124 height 33
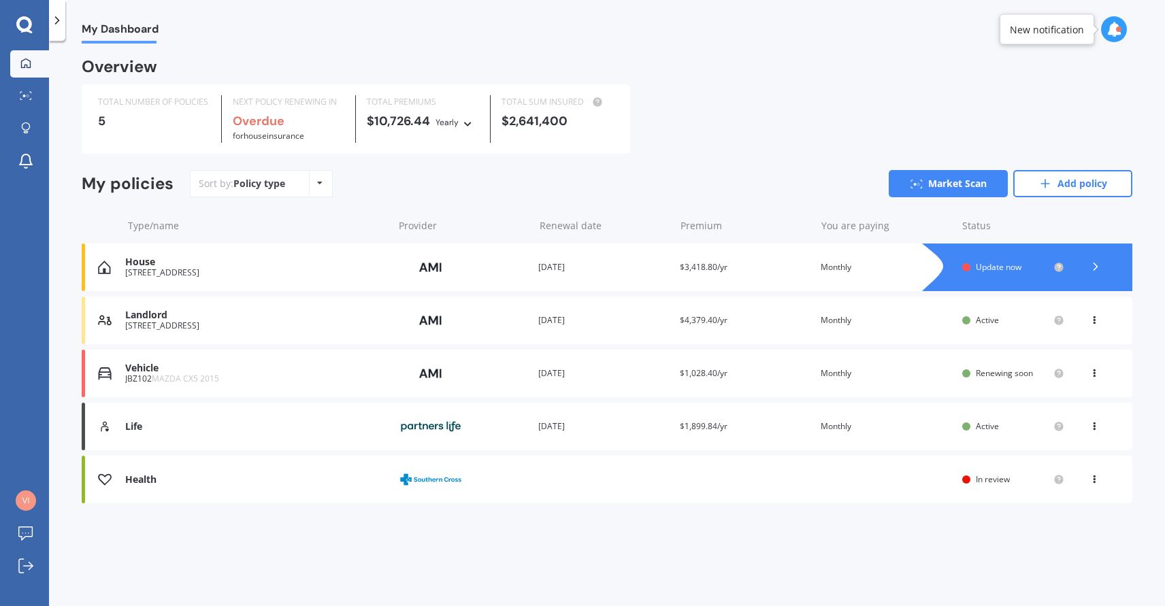
click at [154, 422] on div "Life" at bounding box center [255, 427] width 261 height 12
click at [970, 177] on link "Market Scan" at bounding box center [948, 183] width 119 height 27
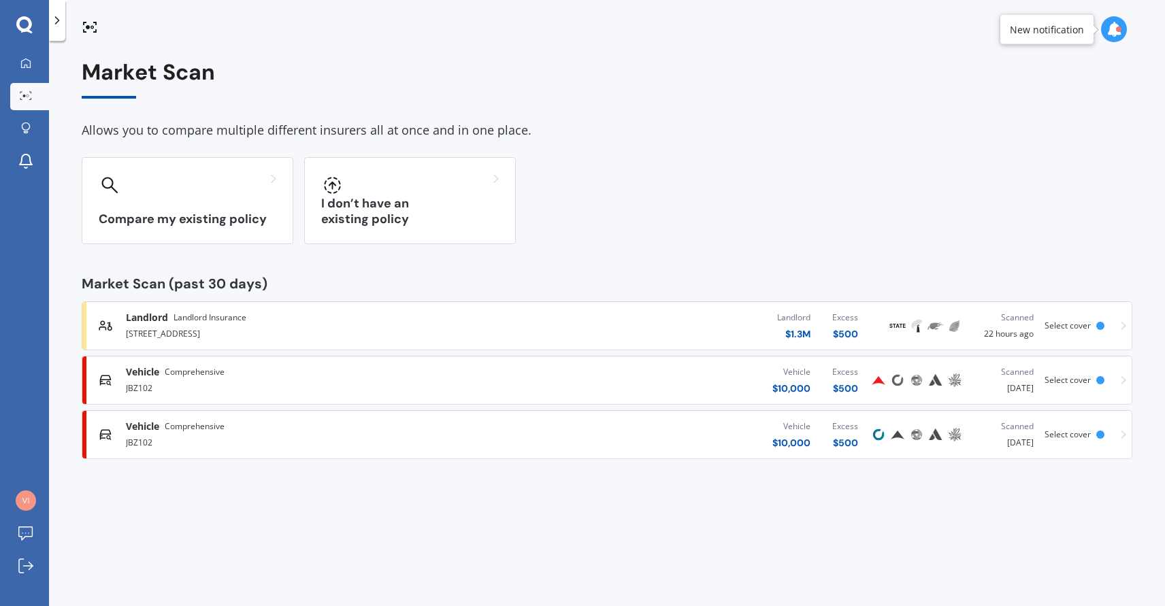
click at [59, 18] on icon at bounding box center [57, 21] width 14 height 14
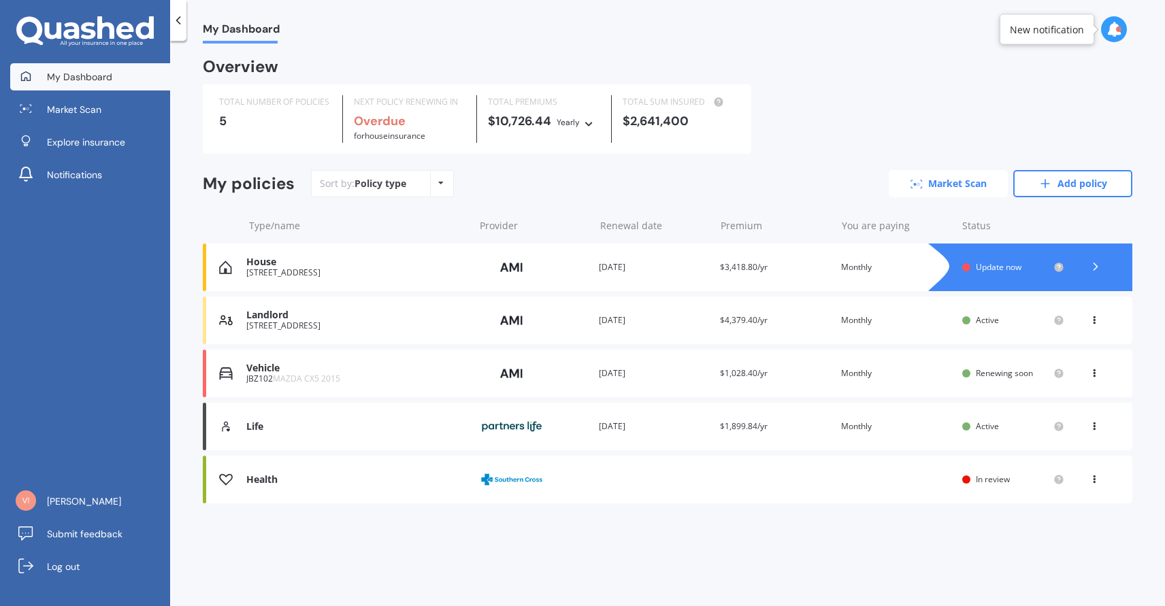
click at [939, 182] on link "Market Scan" at bounding box center [948, 183] width 119 height 27
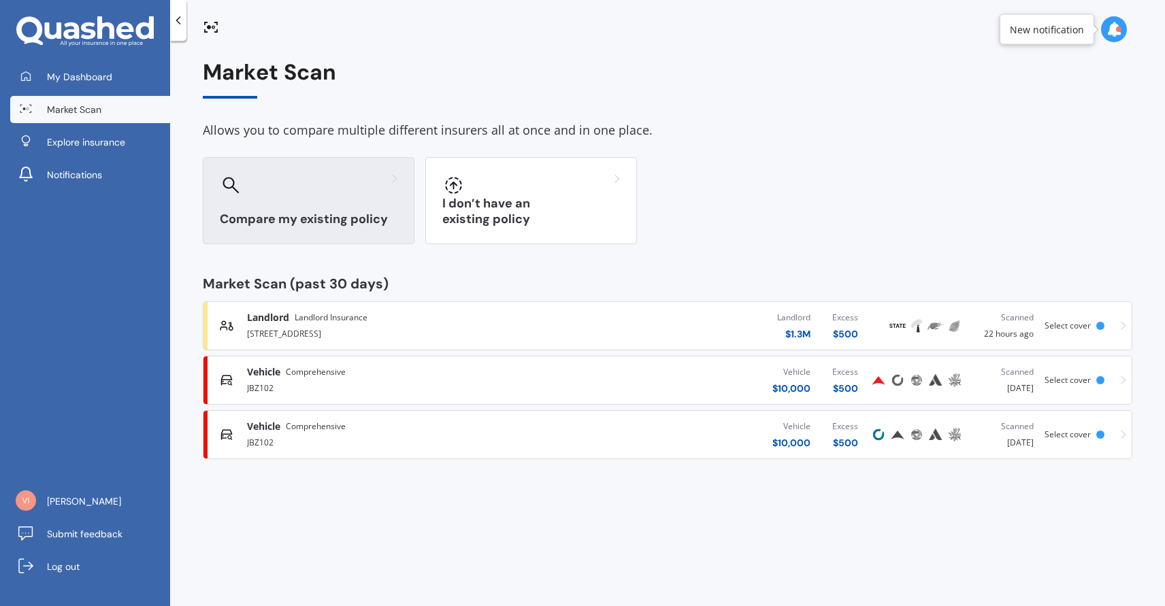
click at [303, 220] on h3 "Compare my existing policy" at bounding box center [309, 220] width 178 height 16
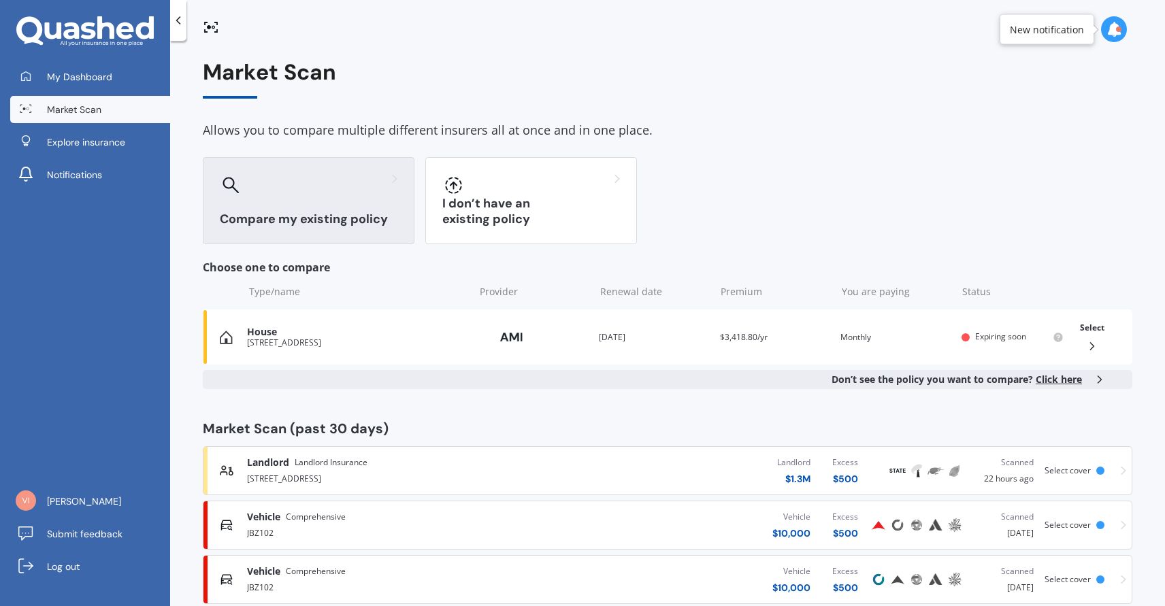
scroll to position [28, 0]
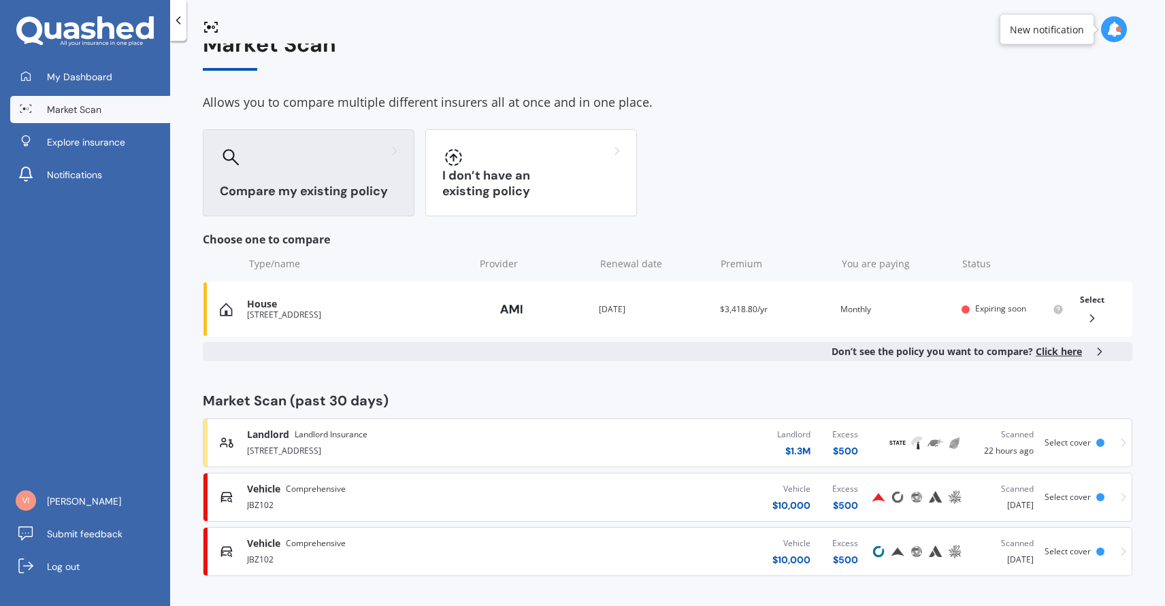
click at [178, 20] on icon at bounding box center [179, 21] width 14 height 14
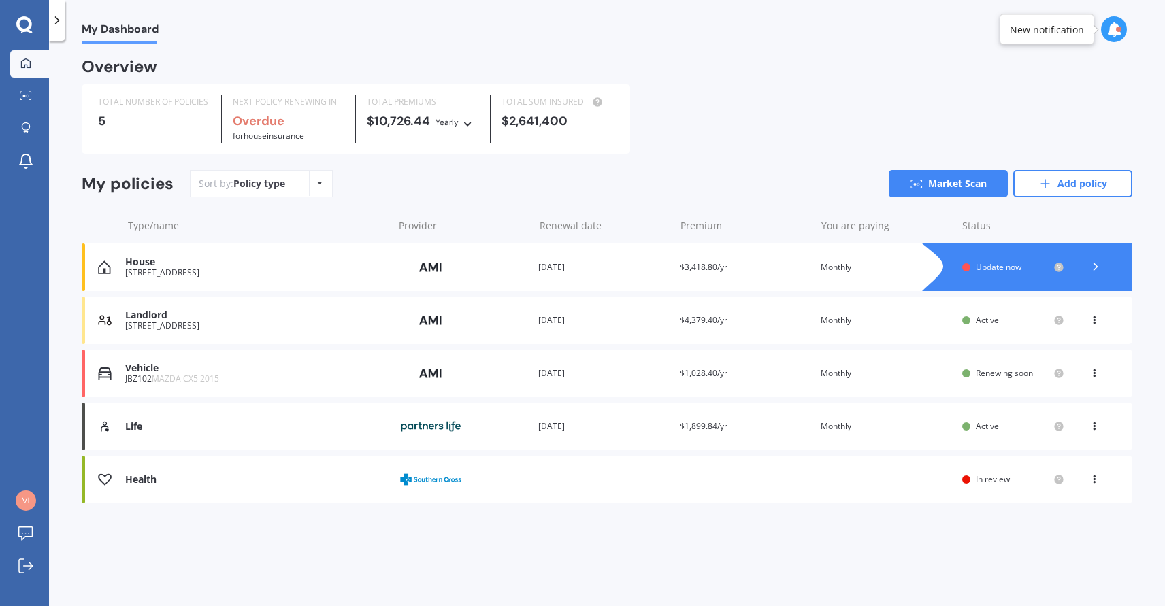
click at [1096, 426] on icon at bounding box center [1095, 424] width 10 height 8
click at [1073, 453] on div "View policy" at bounding box center [1064, 452] width 135 height 27
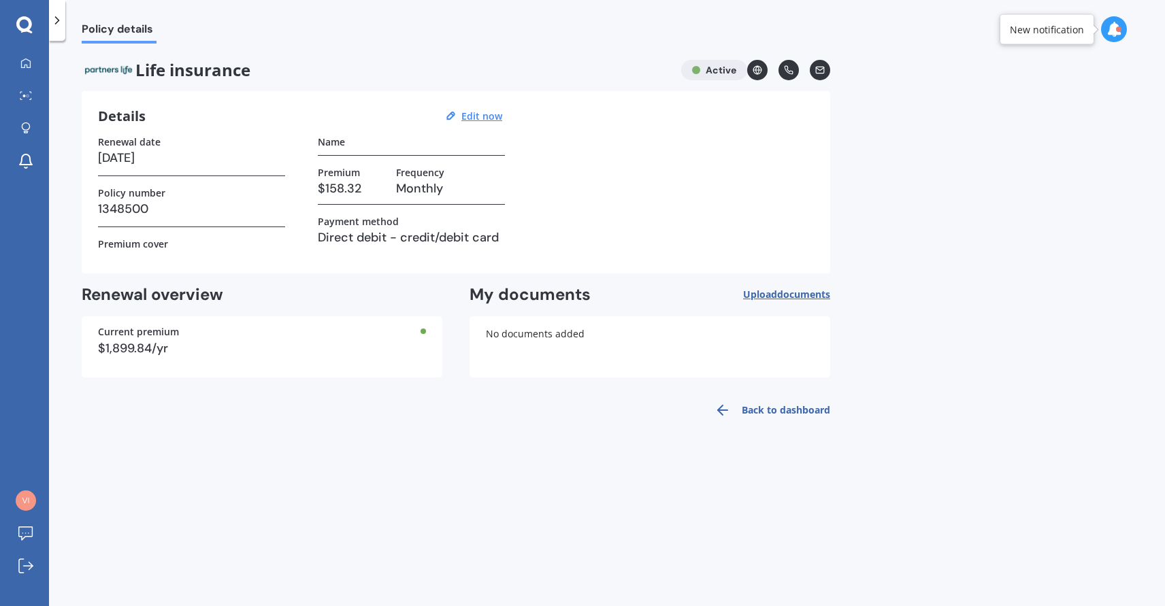
click at [729, 70] on div "Life insurance Active" at bounding box center [456, 70] width 749 height 20
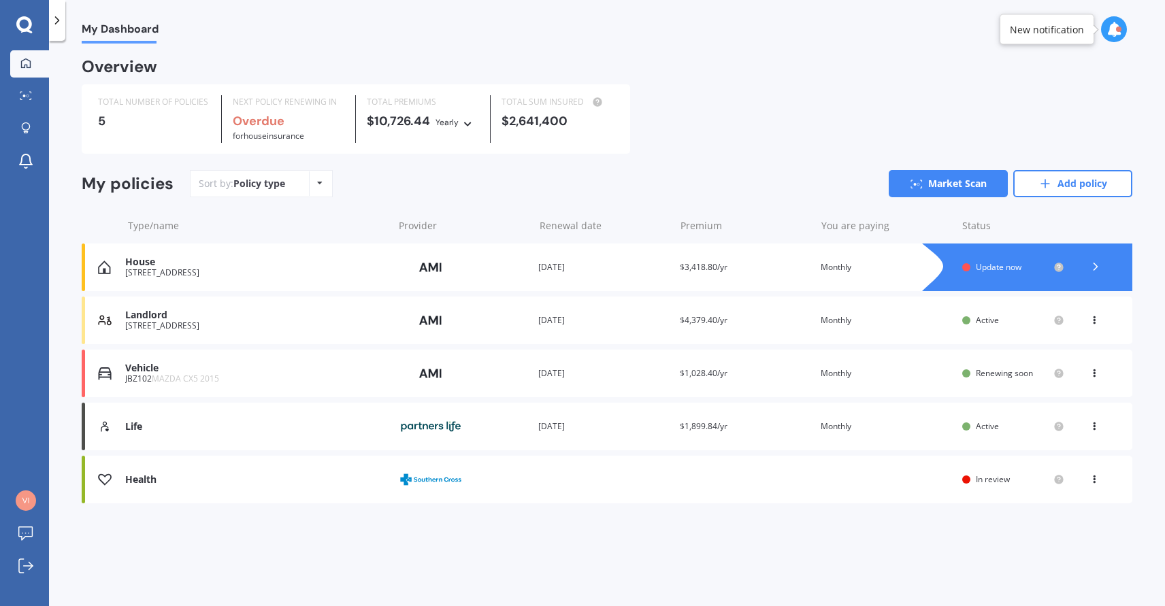
click at [116, 425] on div "Life Provider Renewal date [DATE] Premium $1,899.84/yr You are paying Monthly S…" at bounding box center [607, 427] width 1051 height 48
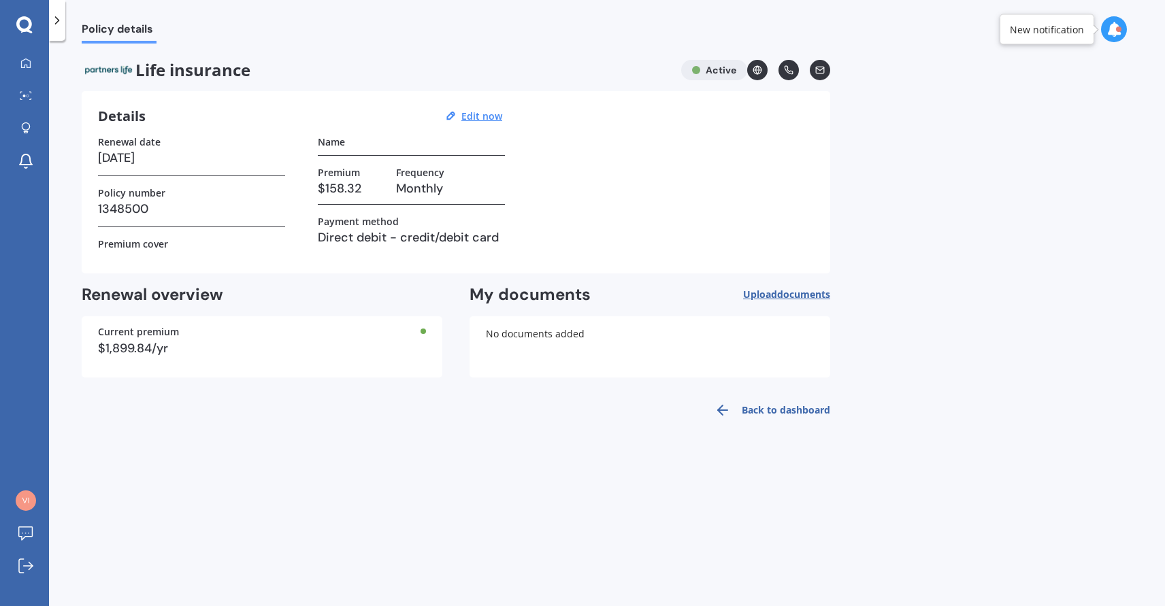
click at [820, 68] on icon at bounding box center [820, 70] width 10 height 10
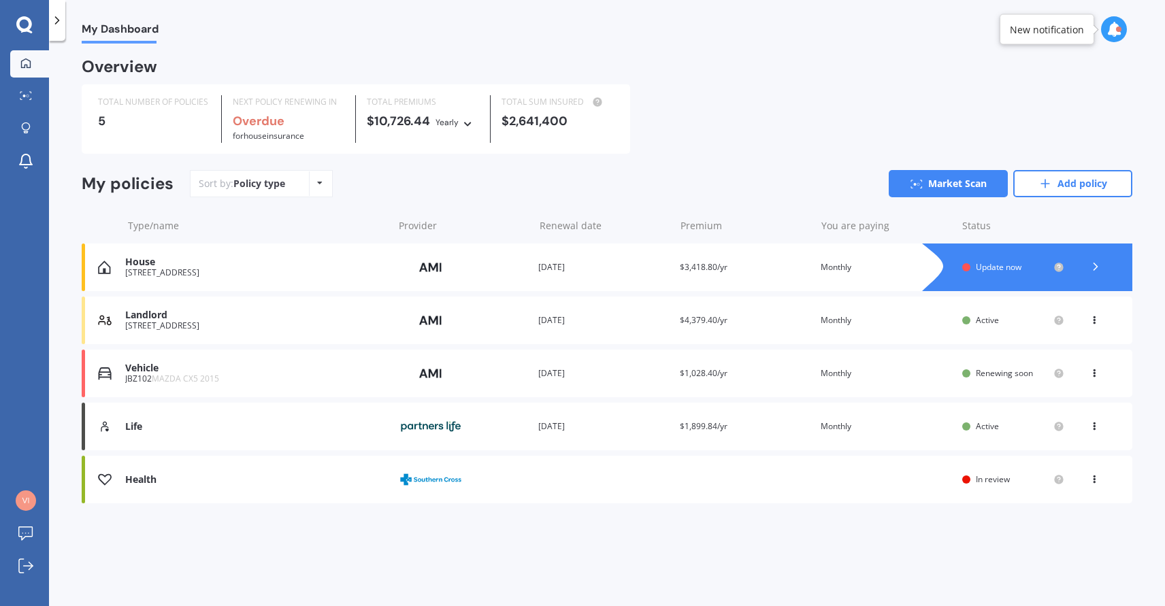
click at [146, 426] on div "Life" at bounding box center [255, 427] width 261 height 12
click at [309, 179] on div "Policy type Alphabetical Date added Renewing next" at bounding box center [319, 184] width 21 height 25
click at [312, 269] on span "Date added" at bounding box center [296, 262] width 53 height 13
click at [982, 480] on span "In review" at bounding box center [993, 480] width 34 height 12
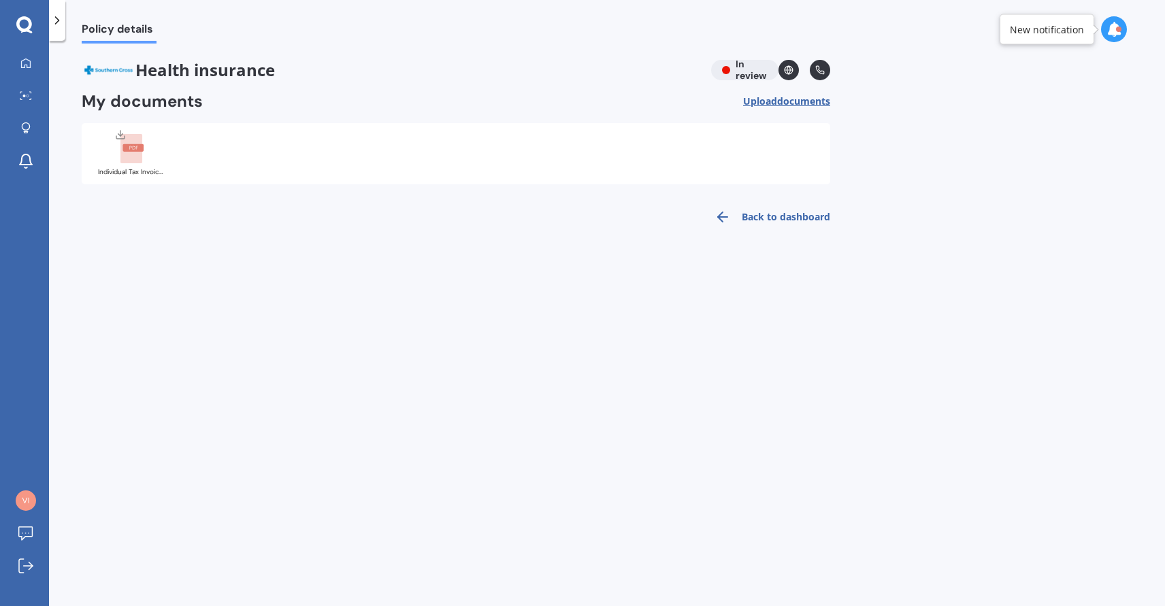
click at [806, 216] on link "Back to dashboard" at bounding box center [768, 217] width 124 height 33
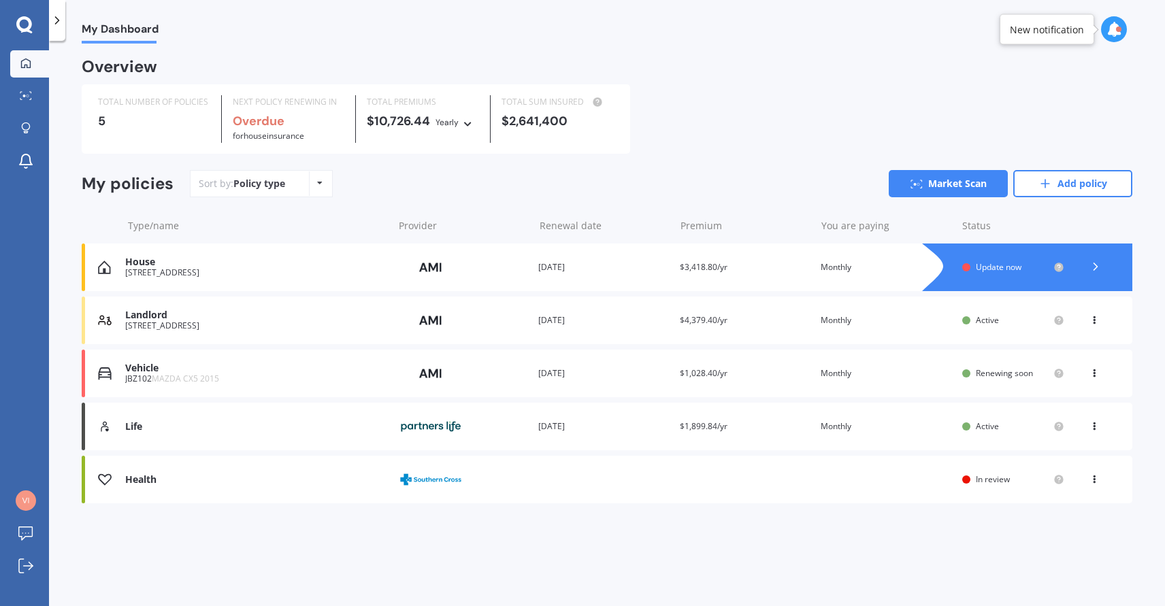
click at [172, 424] on div "Life" at bounding box center [255, 427] width 261 height 12
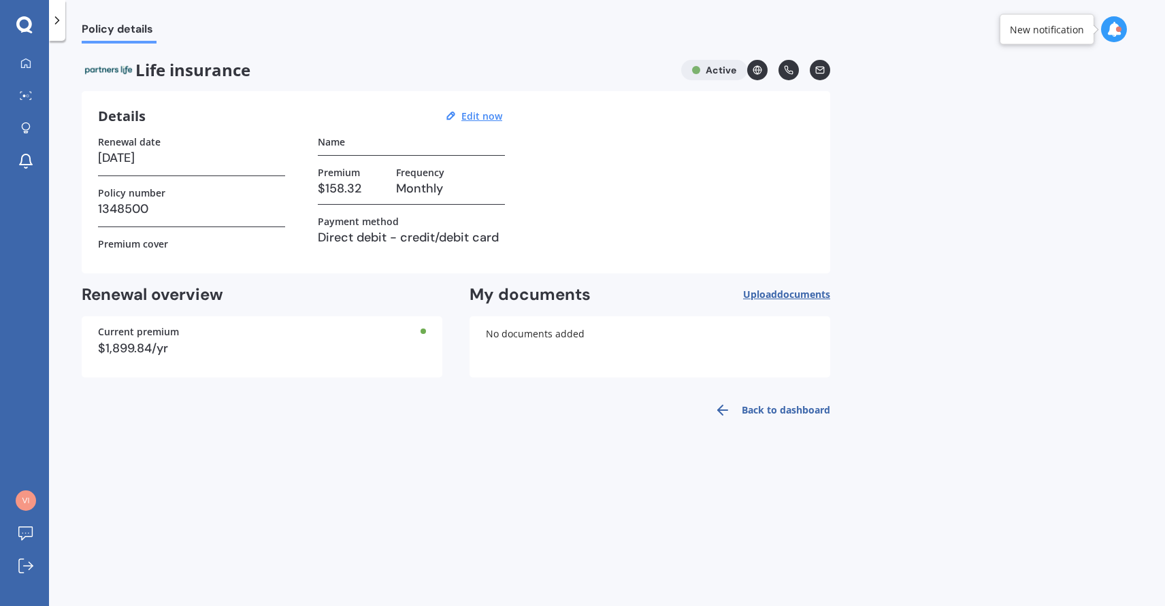
click at [64, 20] on div at bounding box center [57, 20] width 16 height 41
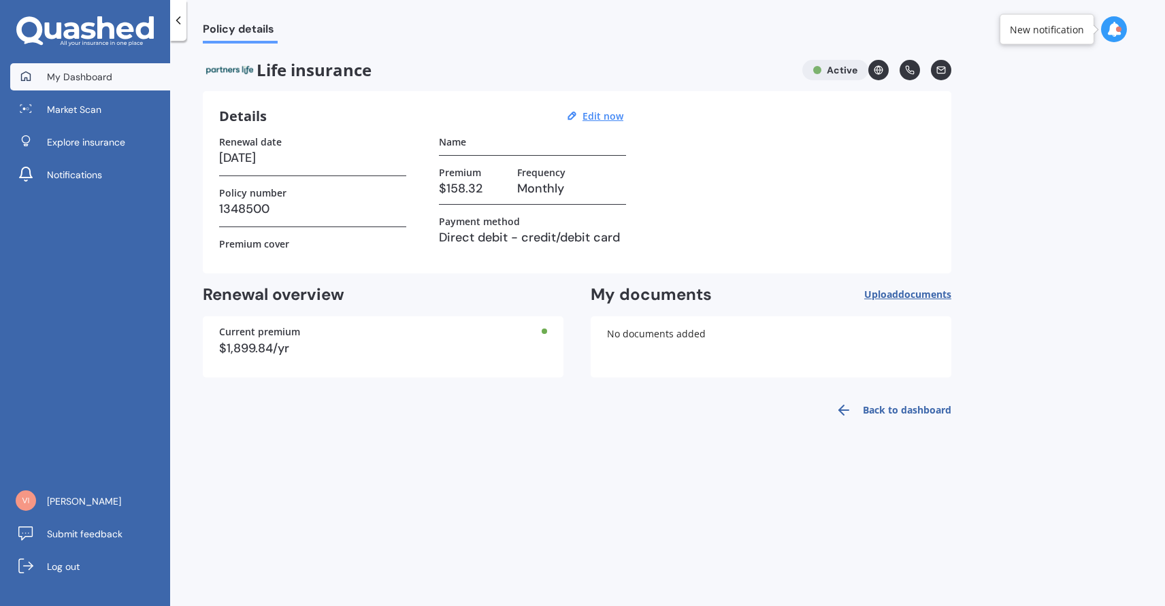
click at [70, 78] on span "My Dashboard" at bounding box center [79, 77] width 65 height 14
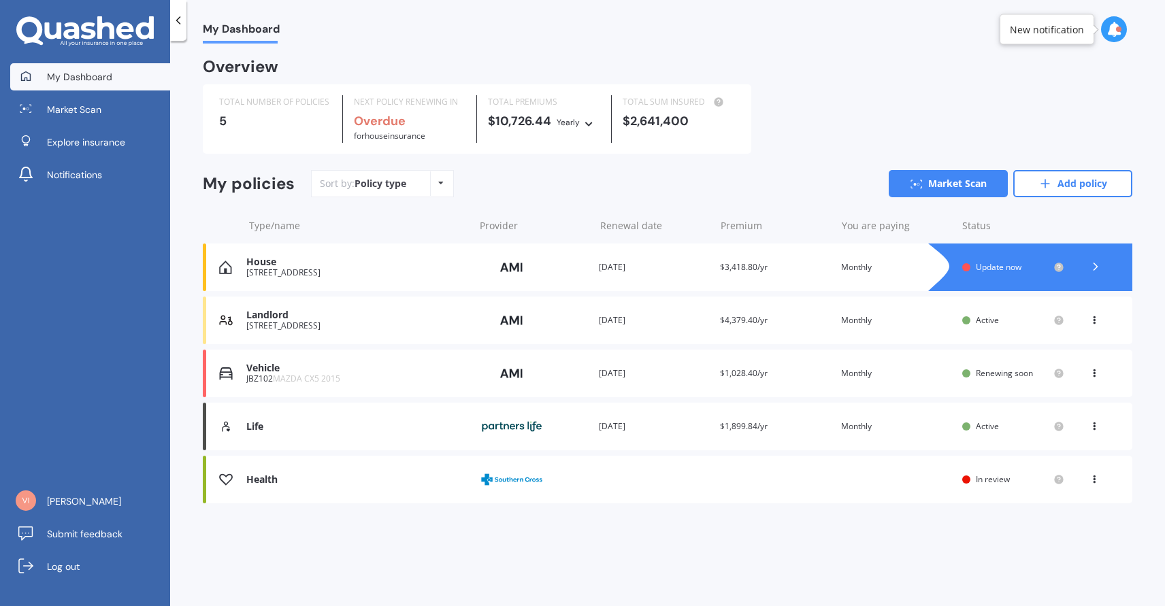
click at [962, 476] on div "Health Provider Renewal date Premium You are paying Status In review View optio…" at bounding box center [668, 480] width 930 height 48
click at [962, 476] on div "My Dashboard Overview TOTAL NUMBER OF POLICIES 5 NEXT POLICY RENEWING IN Overdu…" at bounding box center [667, 327] width 995 height 566
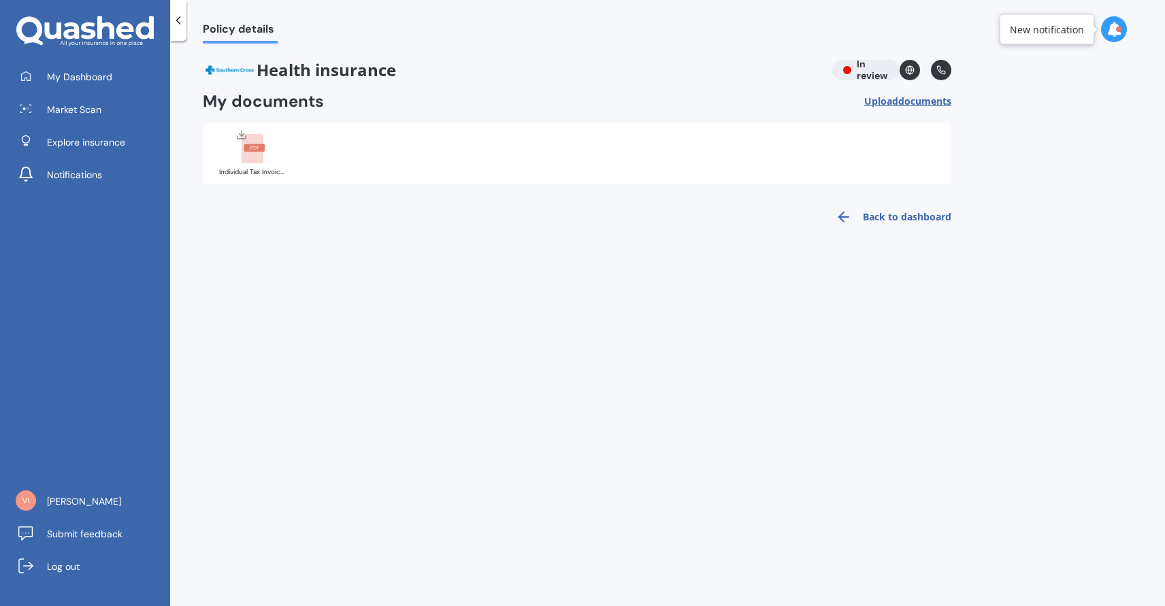
click at [927, 218] on link "Back to dashboard" at bounding box center [890, 217] width 124 height 33
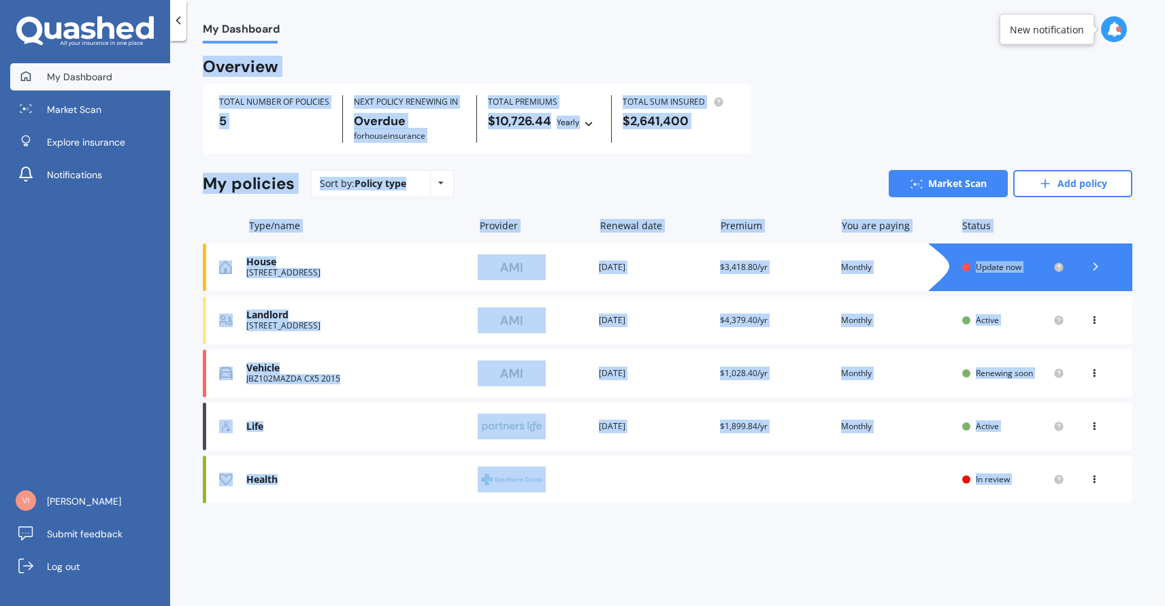
click at [826, 158] on div "Overview TOTAL NUMBER OF POLICIES 5 NEXT POLICY RENEWING IN Overdue for House i…" at bounding box center [668, 298] width 930 height 476
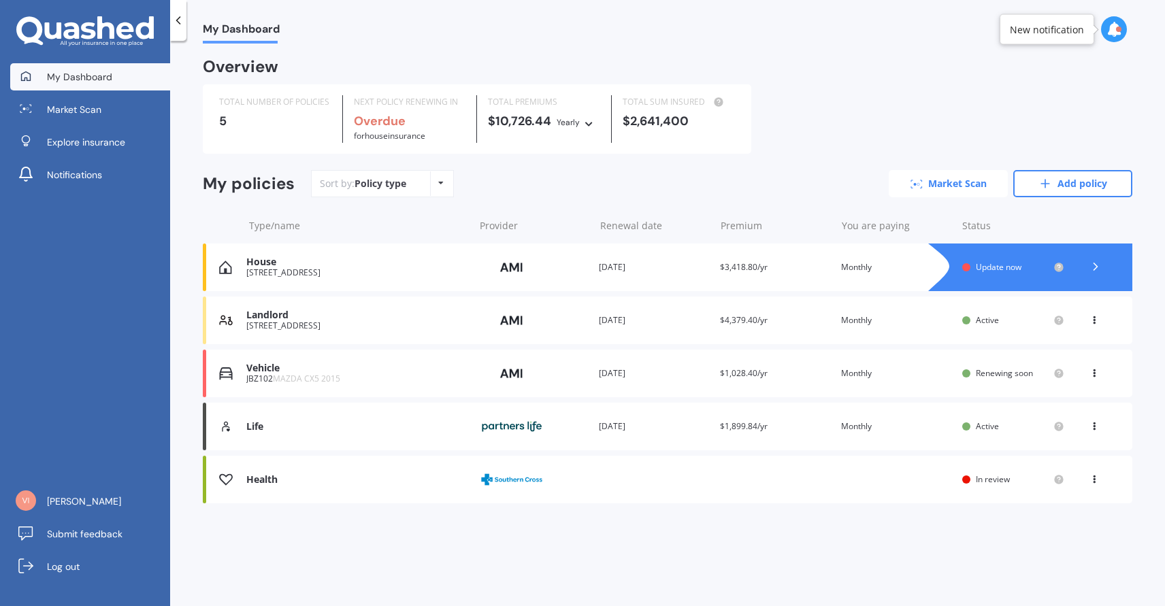
click at [949, 186] on link "Market Scan" at bounding box center [948, 183] width 119 height 27
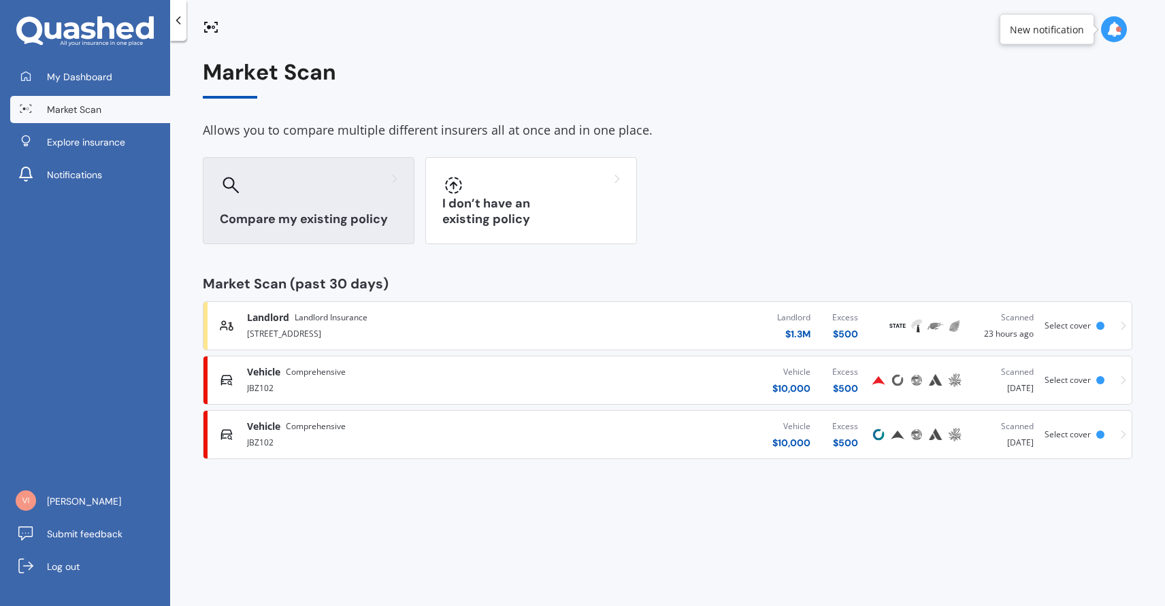
click at [330, 212] on h3 "Compare my existing policy" at bounding box center [309, 220] width 178 height 16
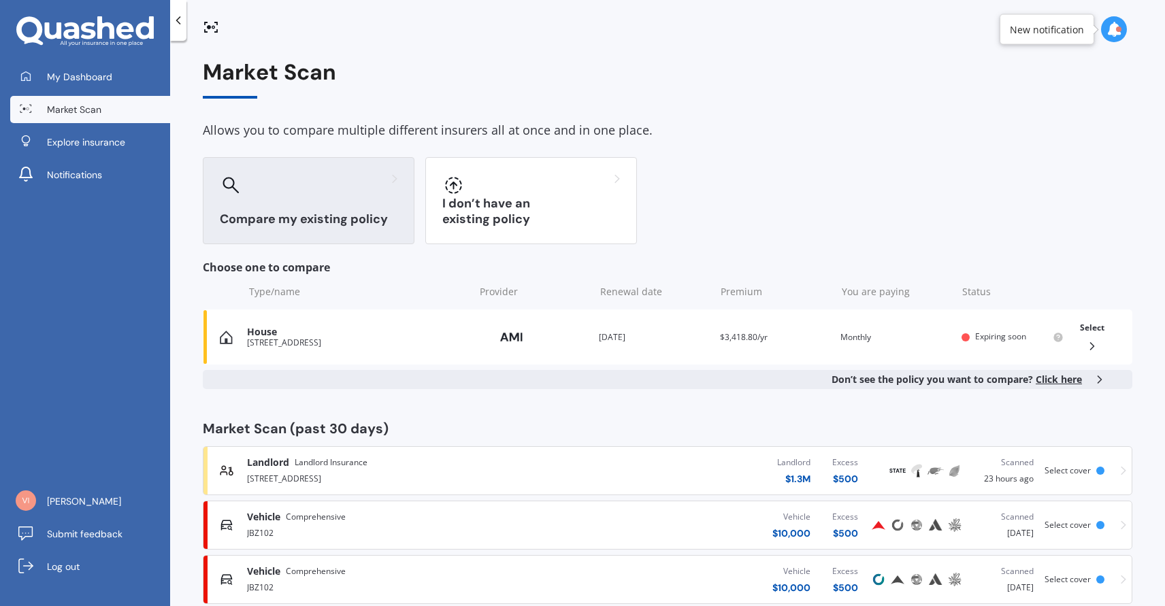
scroll to position [28, 0]
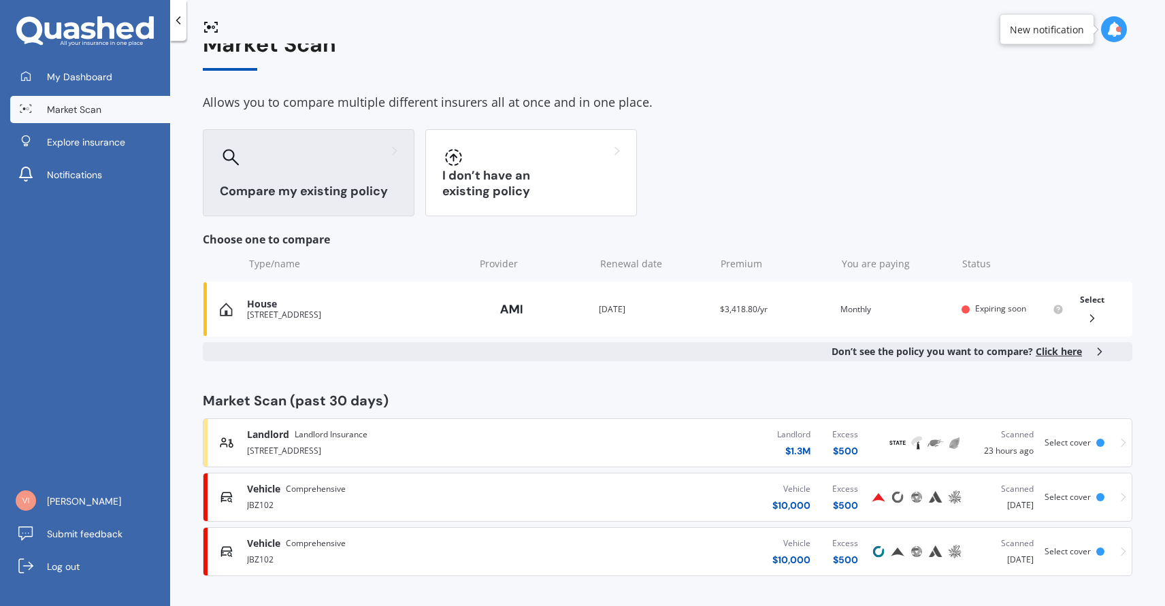
click at [1056, 352] on span "Click here" at bounding box center [1059, 351] width 46 height 13
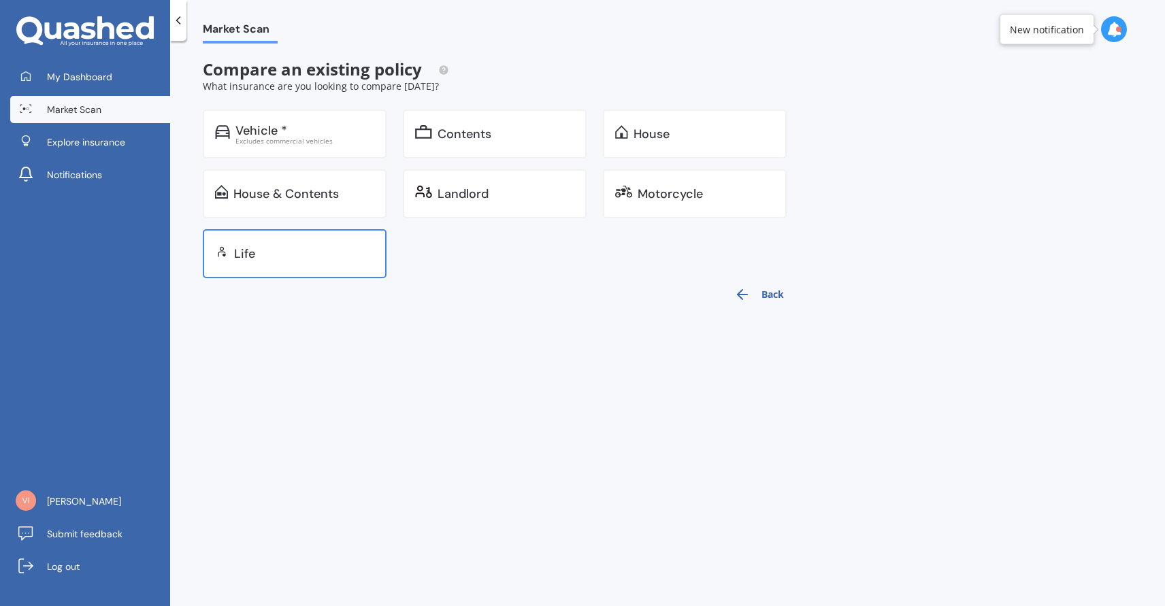
click at [321, 241] on div "Life" at bounding box center [295, 253] width 184 height 49
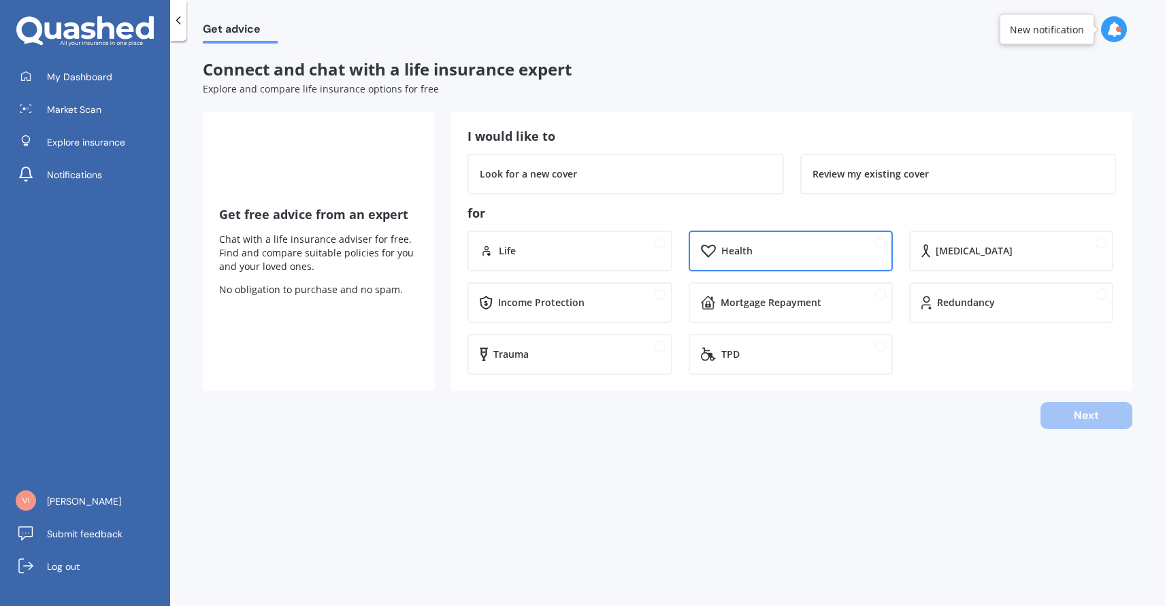
click at [721, 244] on div "Health" at bounding box center [736, 251] width 31 height 14
click at [1105, 411] on div "Next" at bounding box center [668, 415] width 930 height 27
click at [1103, 412] on div "Next" at bounding box center [668, 415] width 930 height 27
click at [755, 175] on div "Look for a new cover" at bounding box center [625, 174] width 291 height 14
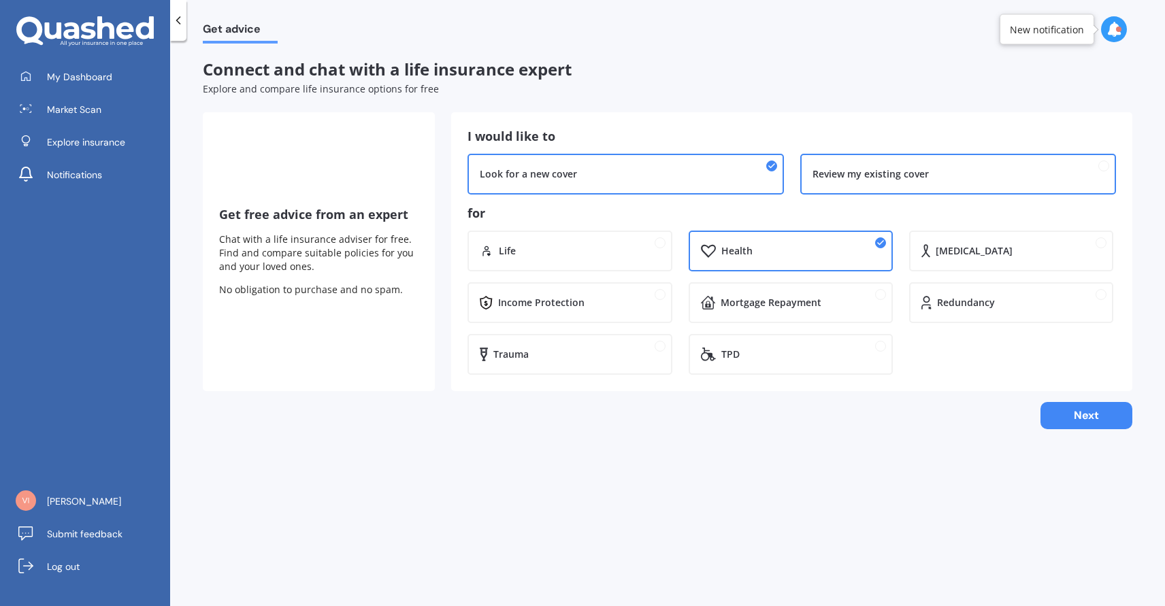
click at [934, 179] on div "Review my existing cover" at bounding box center [958, 174] width 291 height 14
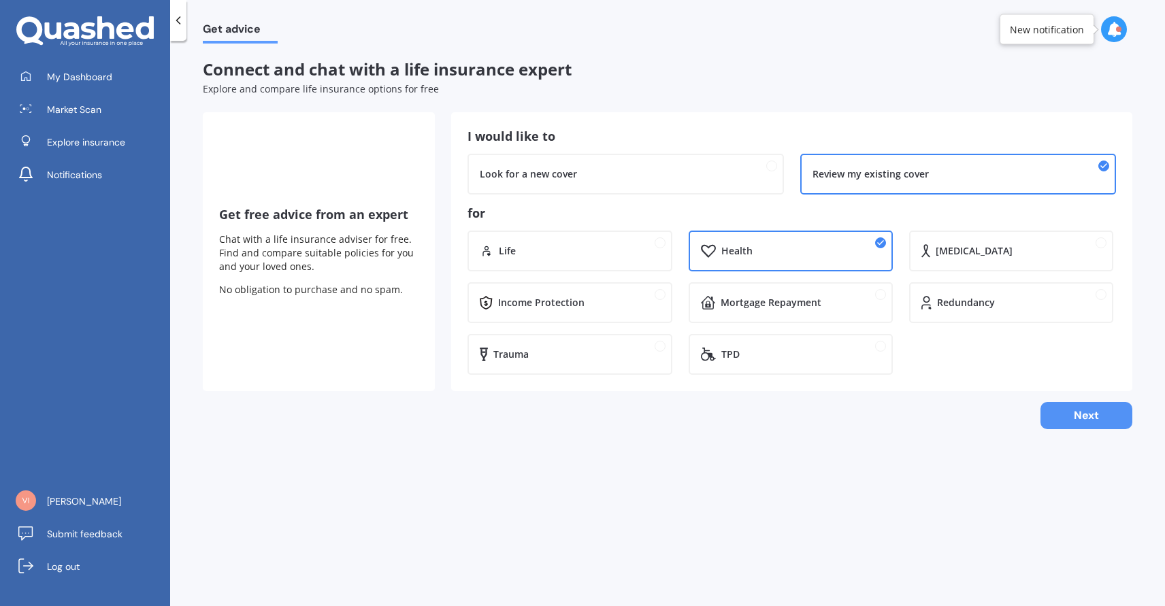
click at [1105, 420] on button "Next" at bounding box center [1087, 415] width 92 height 27
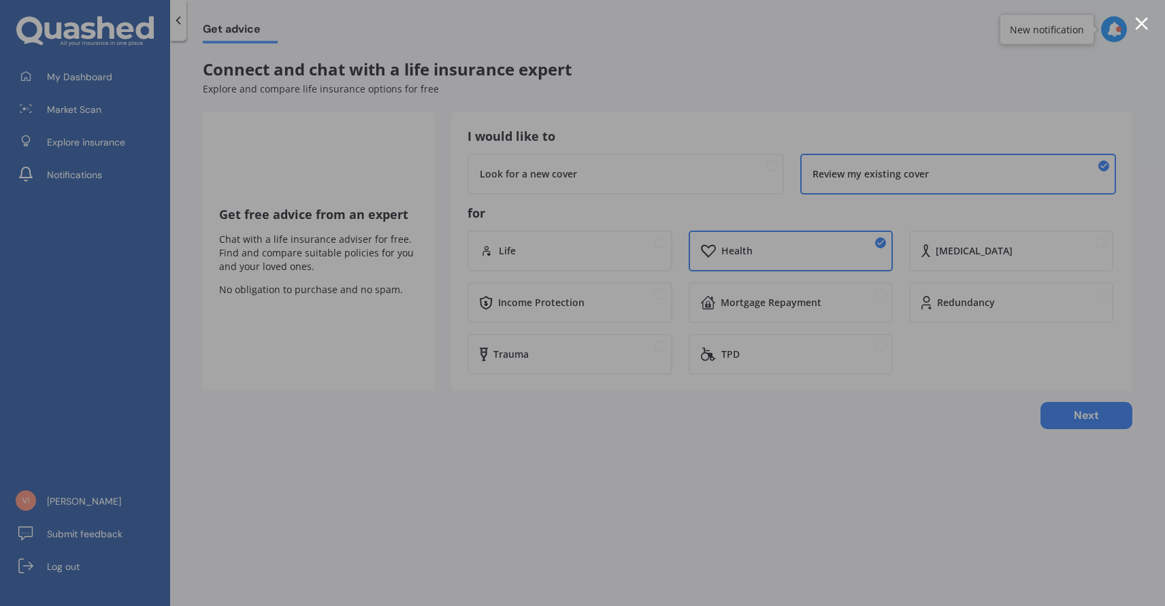
click at [172, 21] on div at bounding box center [582, 303] width 1165 height 606
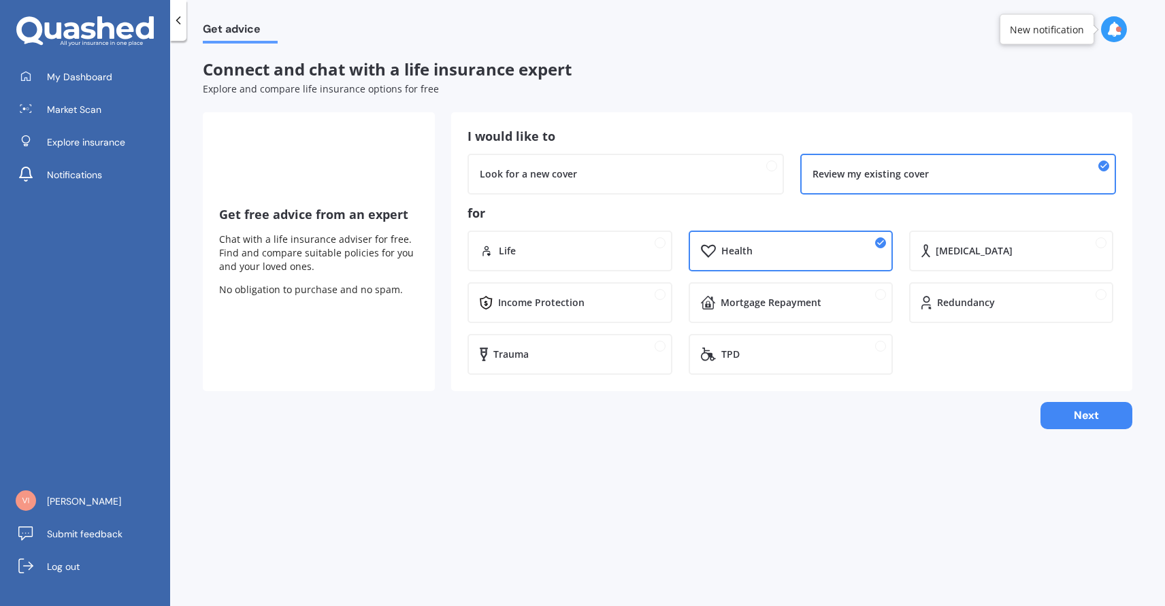
click at [175, 20] on icon at bounding box center [179, 21] width 14 height 14
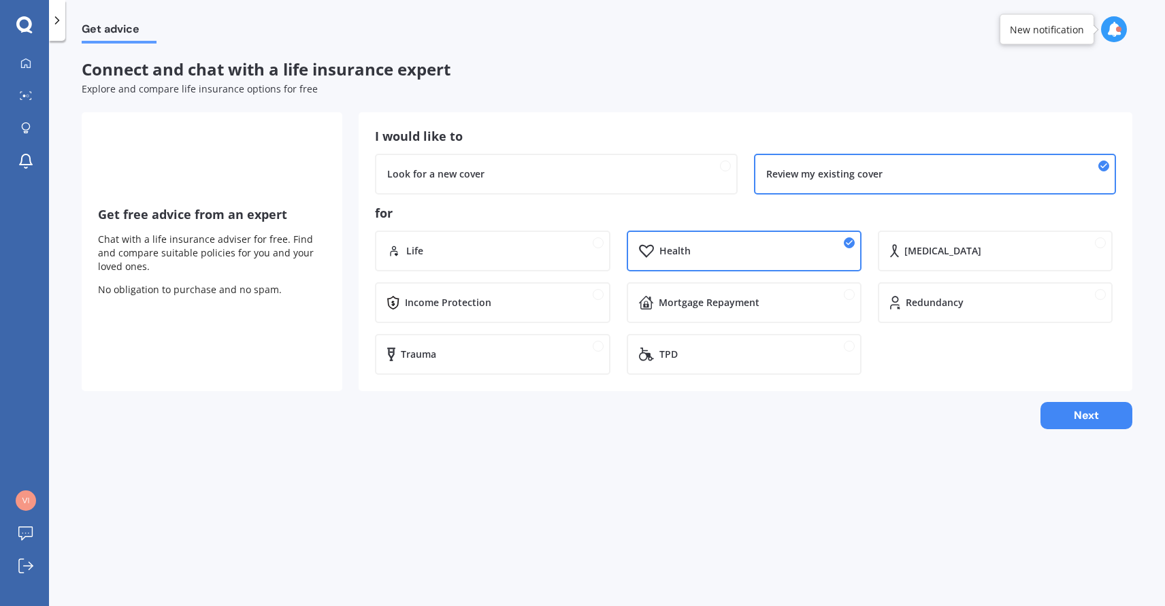
click at [59, 22] on icon at bounding box center [57, 21] width 14 height 14
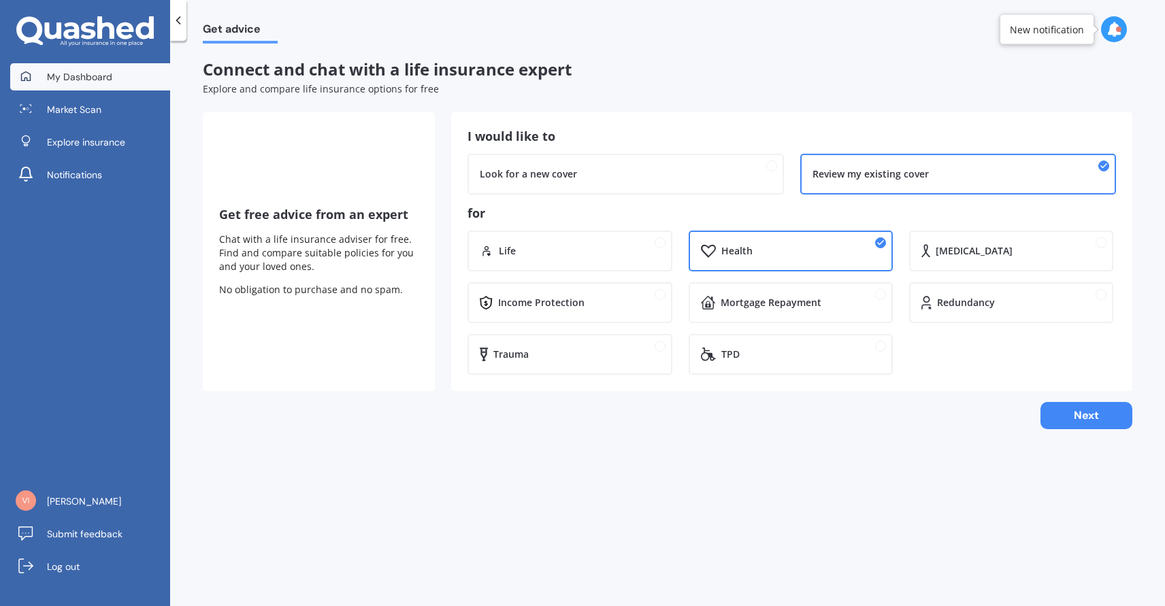
click at [44, 78] on link "My Dashboard" at bounding box center [90, 76] width 160 height 27
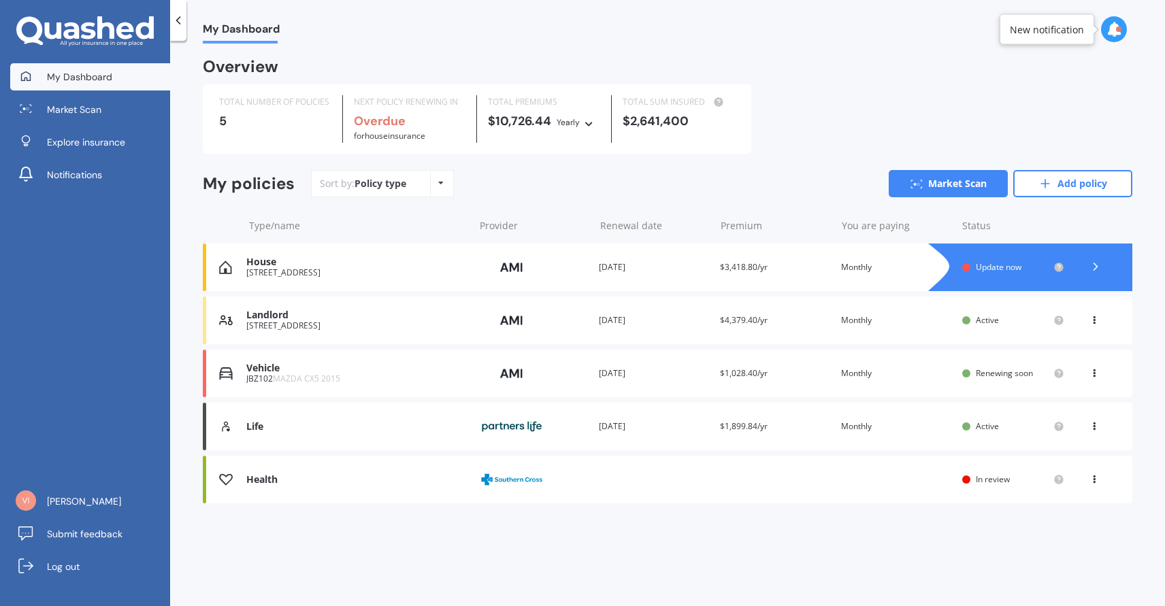
drag, startPoint x: 439, startPoint y: 182, endPoint x: 550, endPoint y: 147, distance: 116.2
click at [550, 147] on div "Overview TOTAL NUMBER OF POLICIES 5 NEXT POLICY RENEWING IN Overdue for House i…" at bounding box center [668, 298] width 930 height 476
click at [960, 197] on link "Market Scan" at bounding box center [948, 183] width 119 height 27
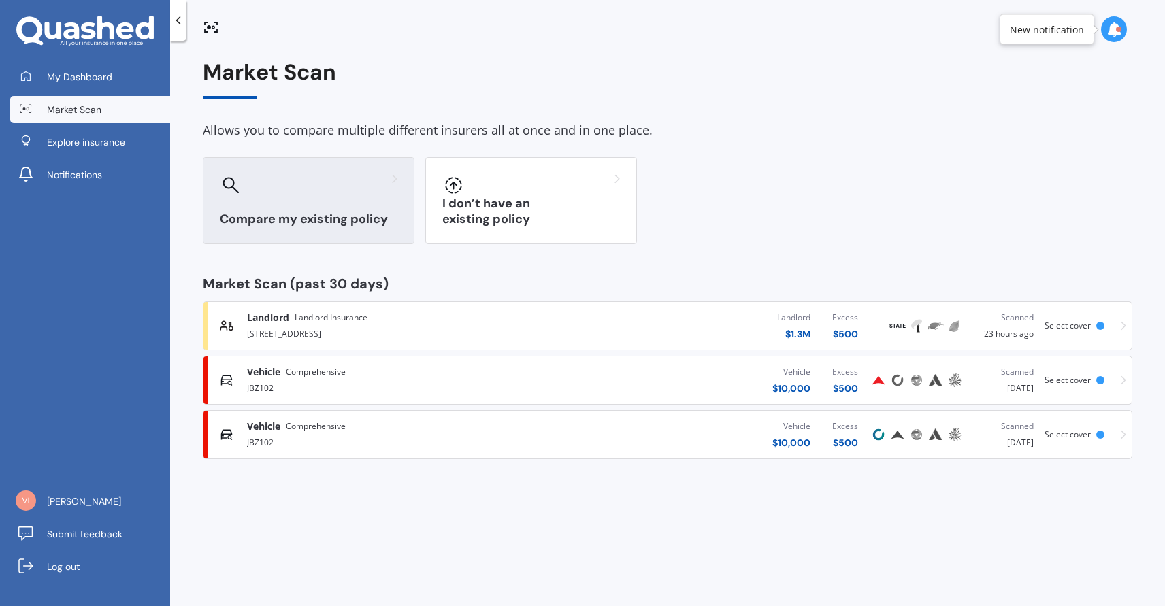
click at [330, 214] on h3 "Compare my existing policy" at bounding box center [309, 220] width 178 height 16
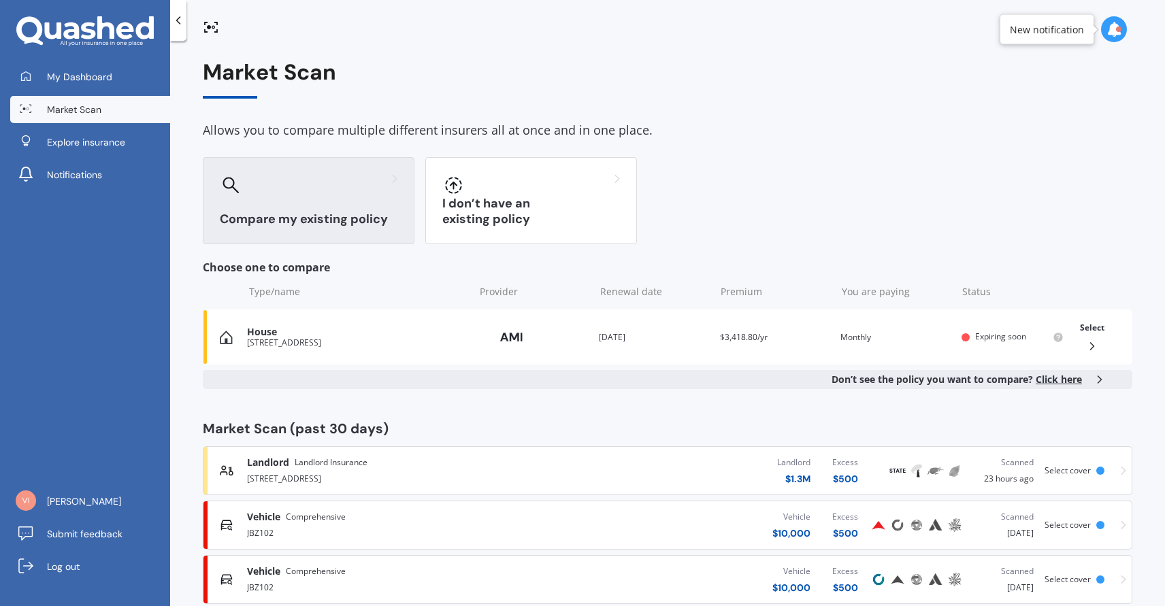
scroll to position [28, 0]
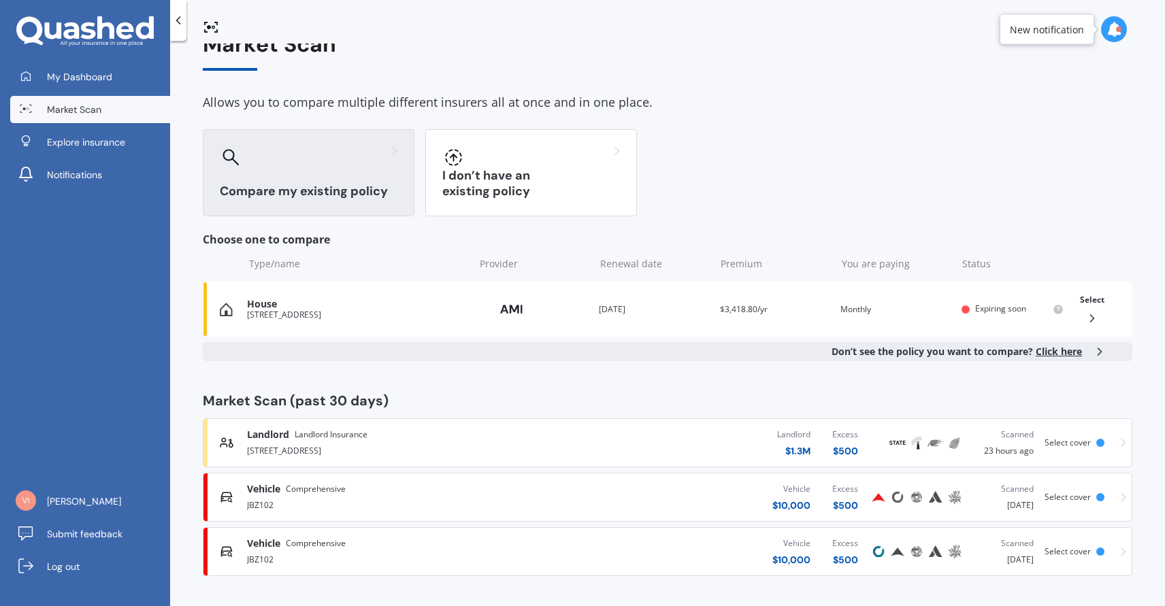
click at [179, 19] on icon at bounding box center [179, 21] width 14 height 14
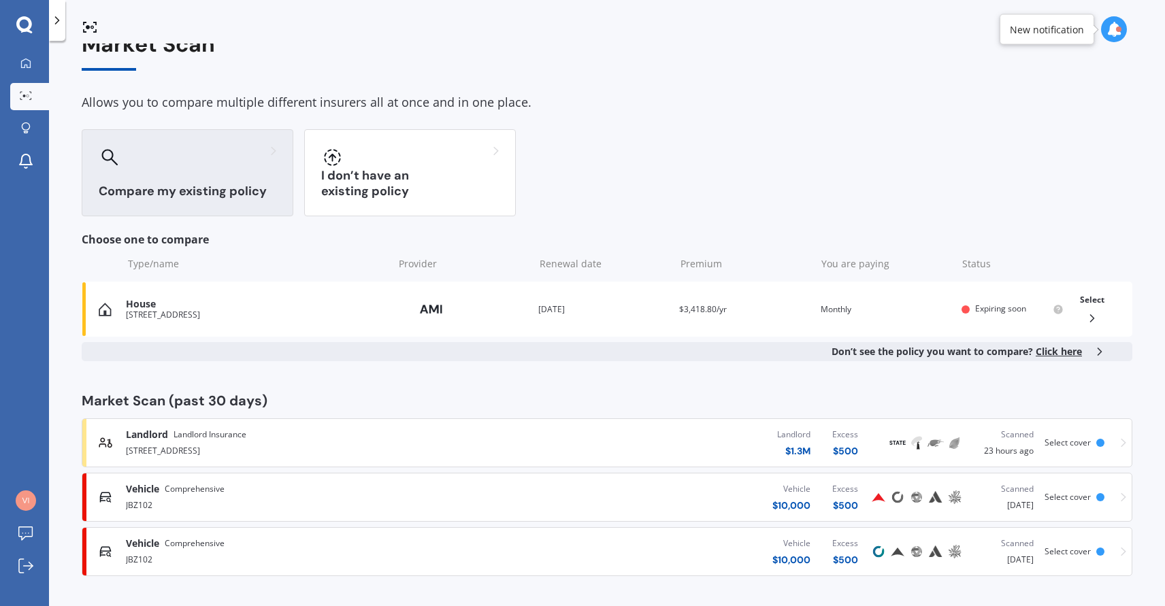
click at [60, 18] on icon at bounding box center [57, 21] width 14 height 14
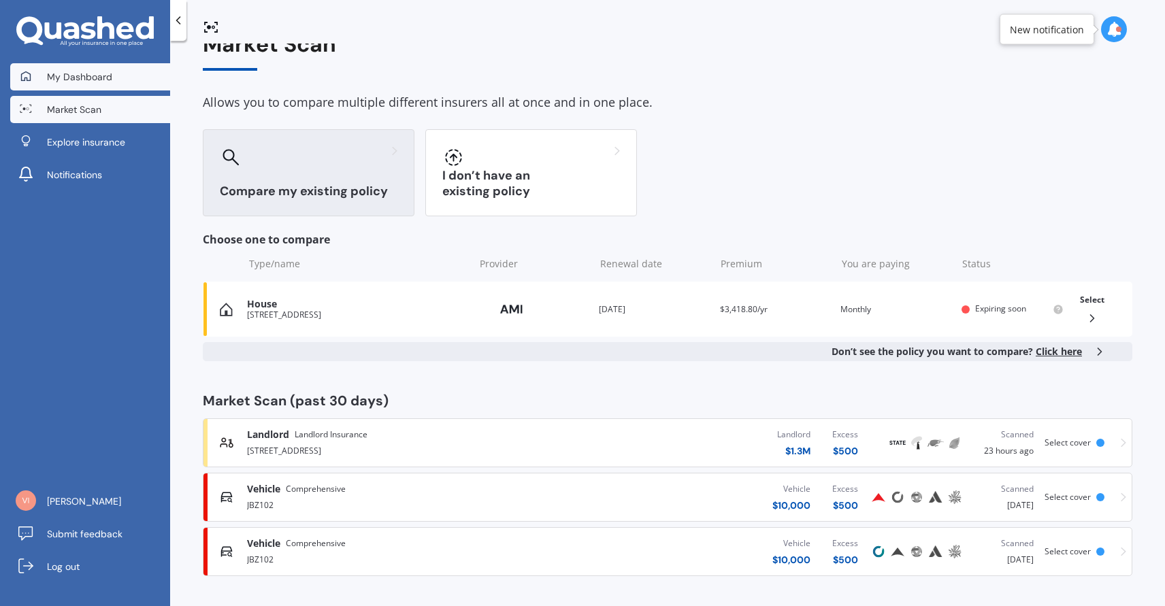
click at [28, 74] on icon at bounding box center [25, 76] width 11 height 11
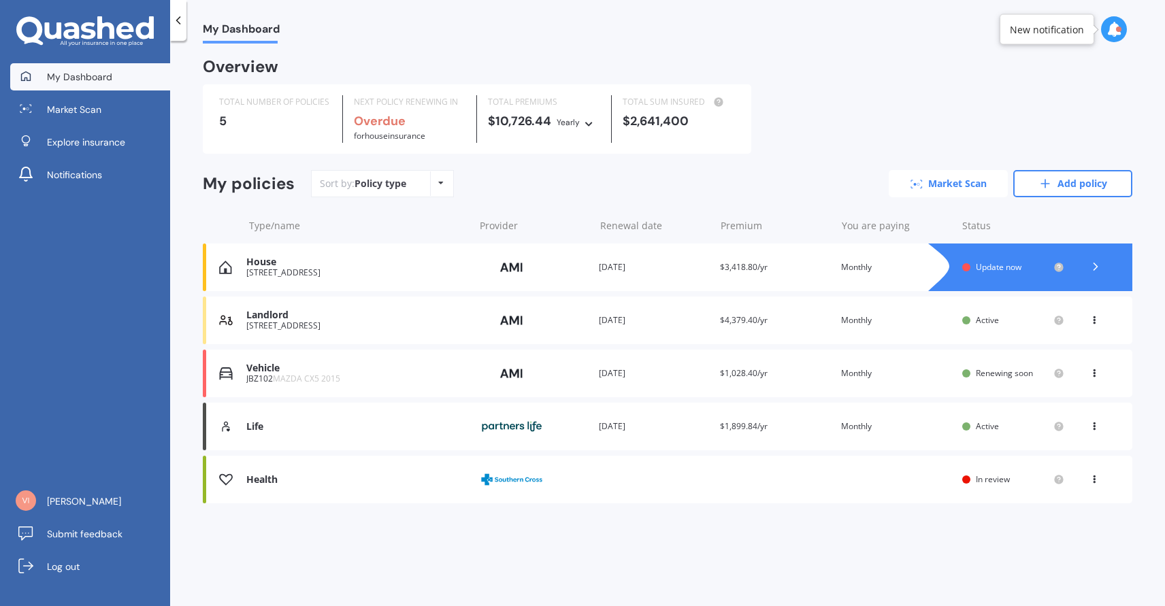
click at [956, 184] on link "Market Scan" at bounding box center [948, 183] width 119 height 27
